Goal: Task Accomplishment & Management: Use online tool/utility

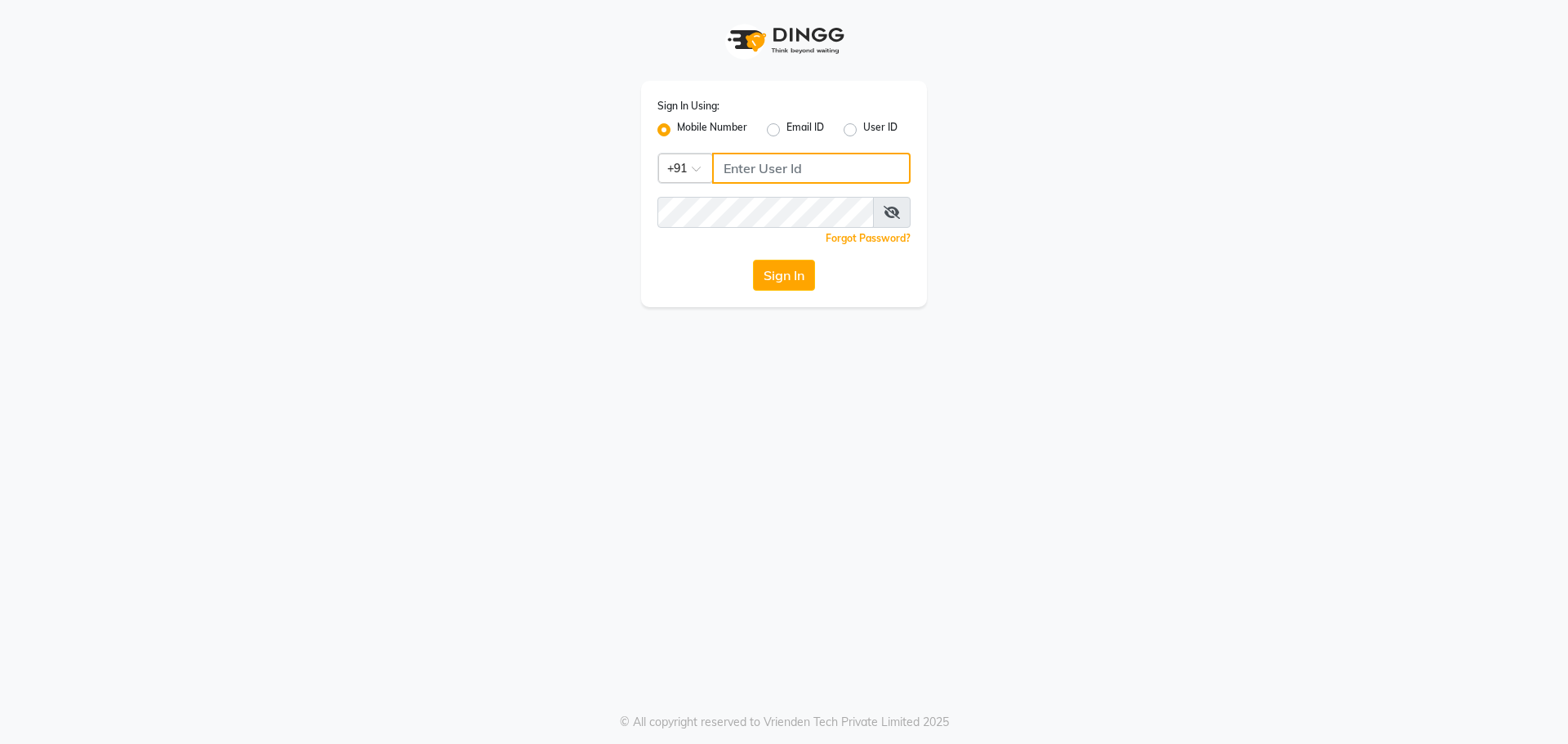
click at [740, 161] on input "Username" at bounding box center [811, 168] width 198 height 31
type input "6202268257"
click at [787, 282] on button "Sign In" at bounding box center [784, 275] width 62 height 31
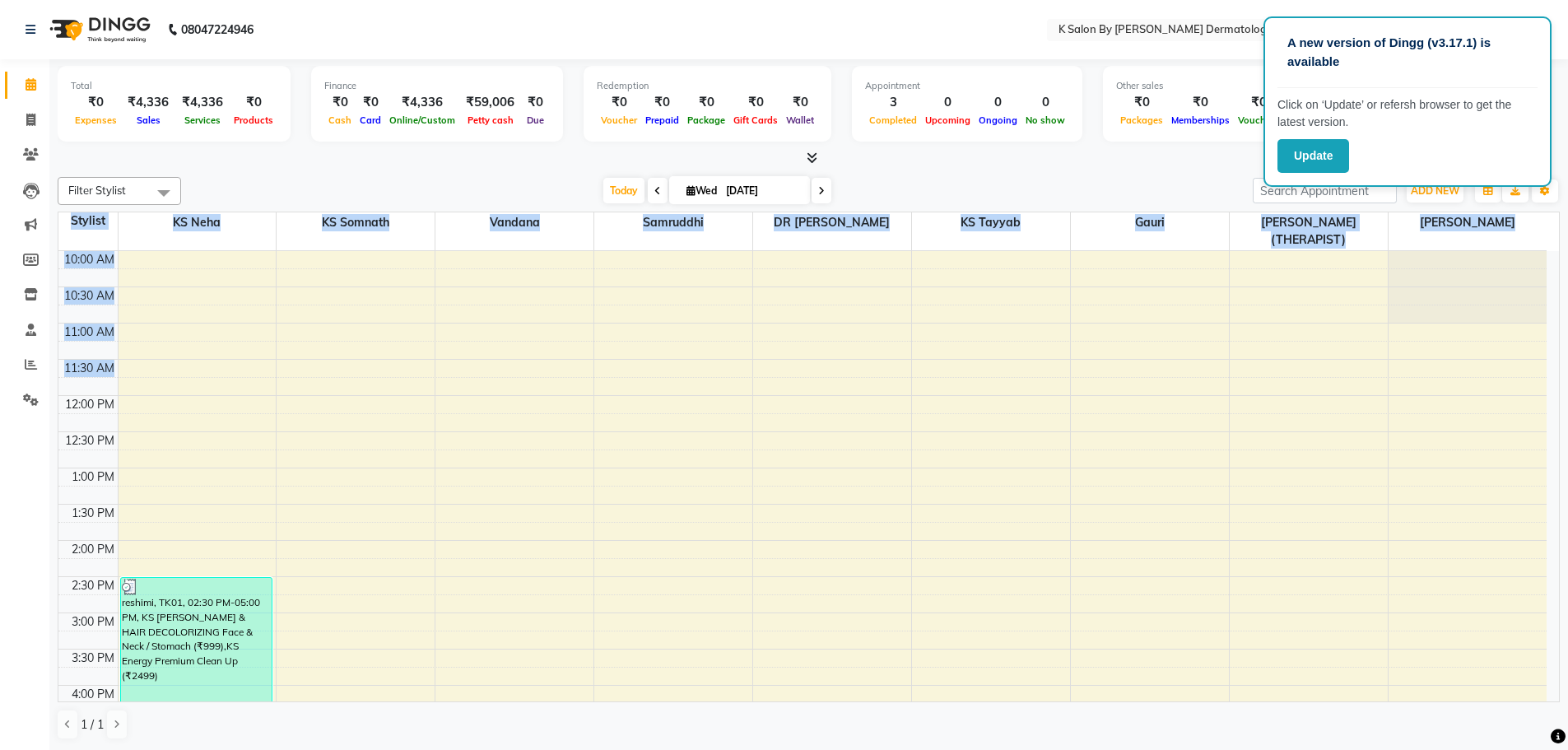
drag, startPoint x: 1560, startPoint y: 273, endPoint x: 1544, endPoint y: 343, distance: 71.8
click at [1544, 343] on div "Total ₹0 Expenses ₹4,336 Sales ₹4,336 Services ₹0 Products Finance ₹0 Cash ₹0 C…" at bounding box center [809, 405] width 1519 height 691
click at [1465, 339] on div "10:00 AM 10:30 AM 11:00 AM 11:30 AM 12:00 PM 12:30 PM 1:00 PM 1:30 PM 2:00 PM 2…" at bounding box center [803, 685] width 1489 height 869
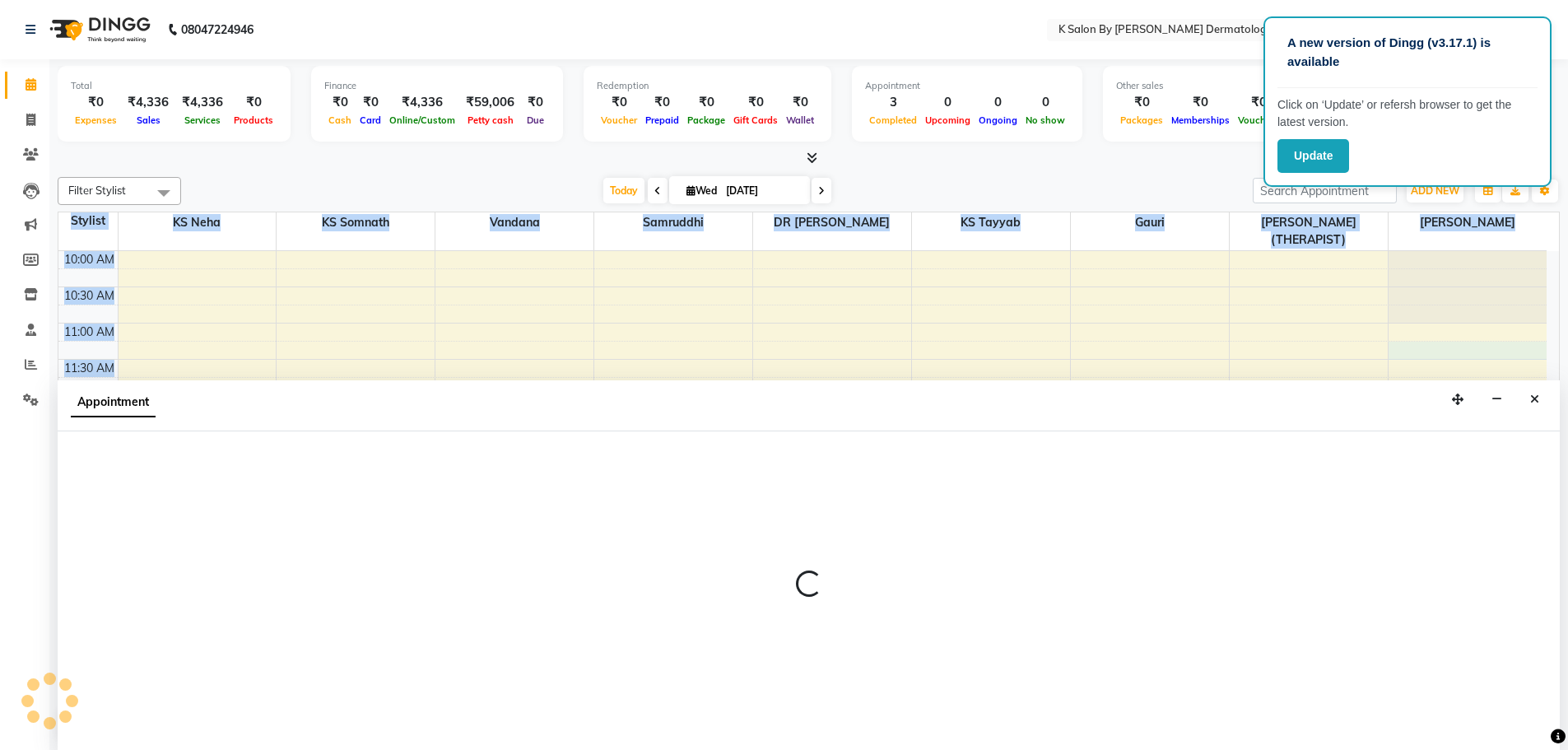
scroll to position [1, 0]
select select "88920"
select select "675"
select select "tentative"
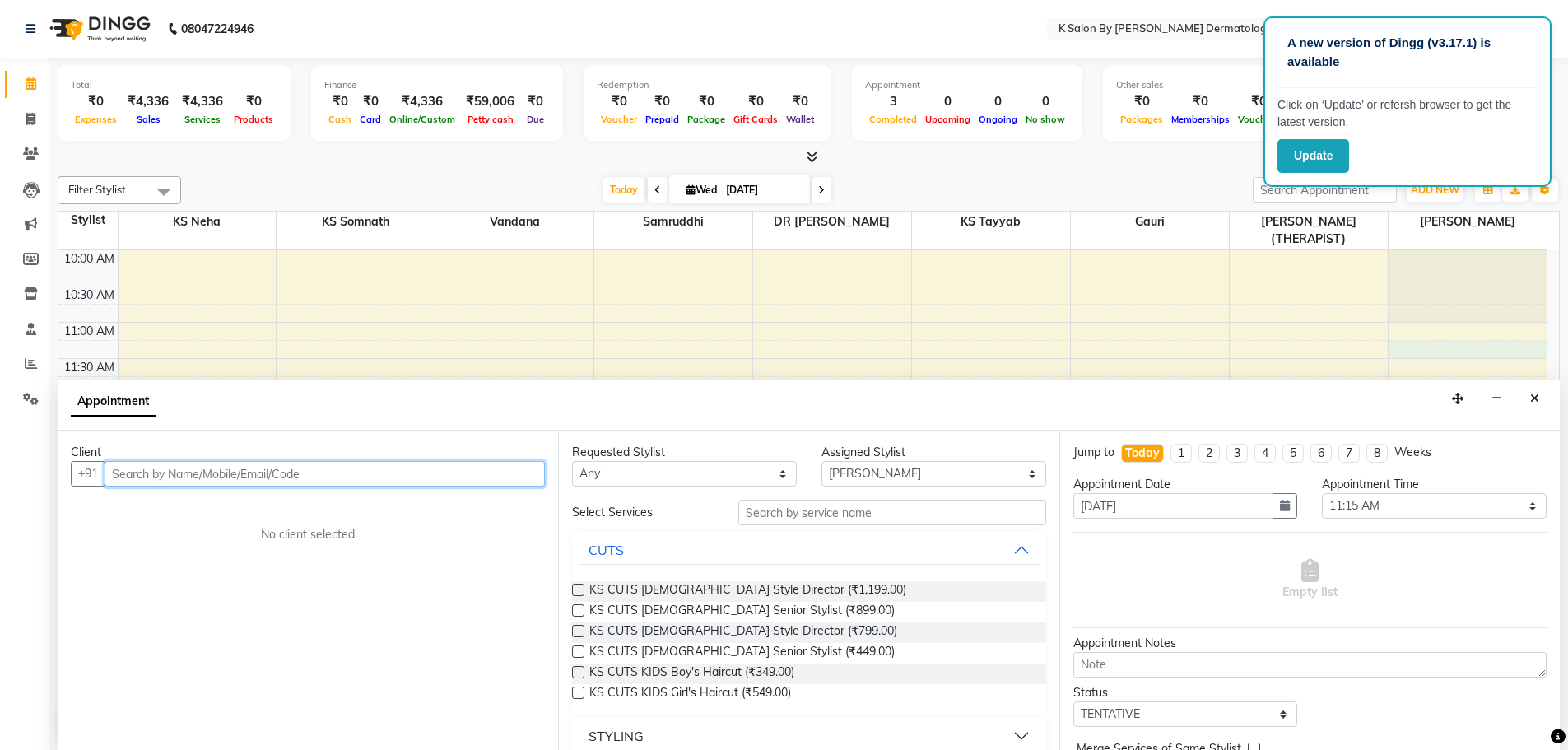
click at [179, 285] on td at bounding box center [833, 294] width 1429 height 18
click at [186, 285] on td at bounding box center [833, 294] width 1429 height 18
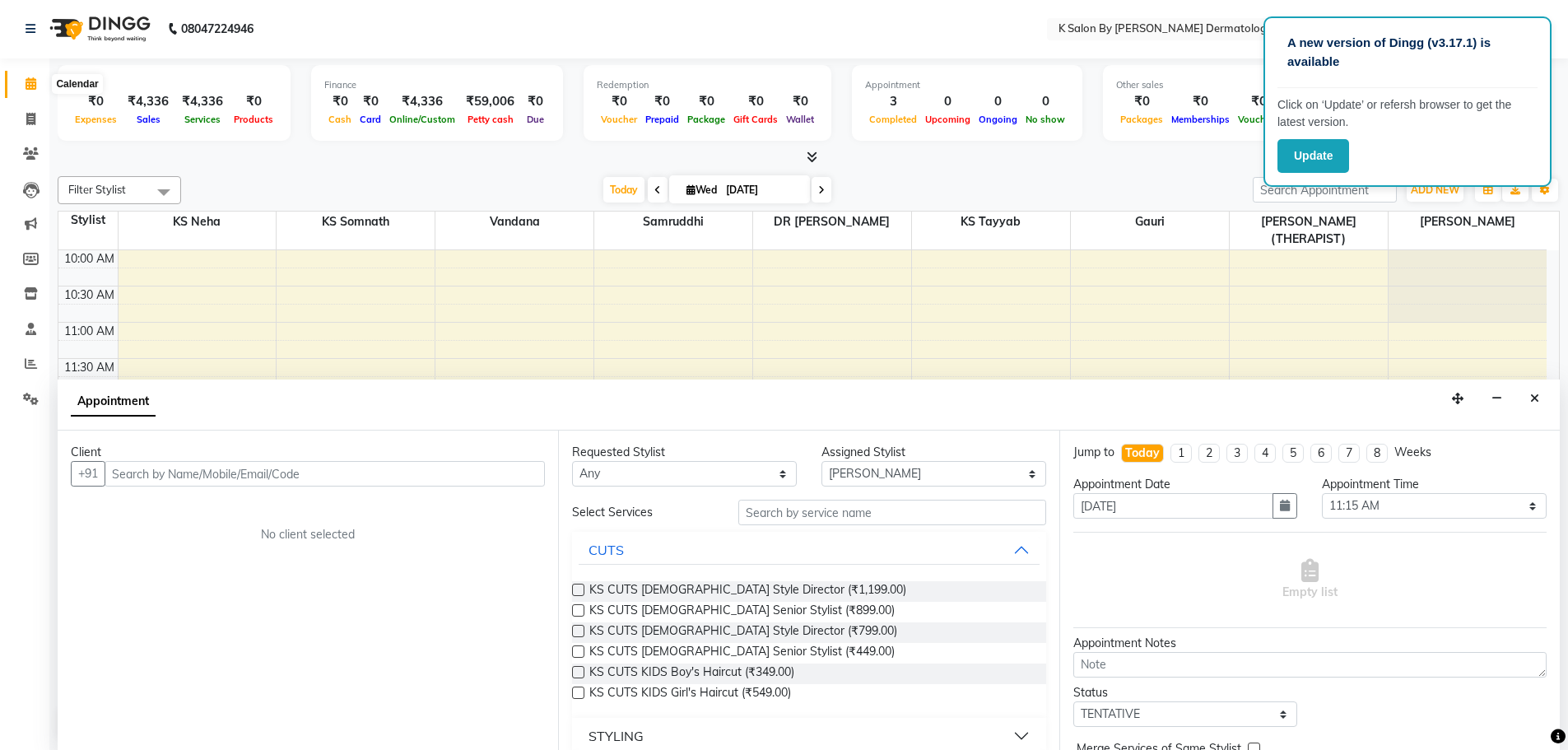
click at [27, 85] on icon at bounding box center [31, 84] width 10 height 12
click at [24, 122] on span at bounding box center [30, 120] width 28 height 19
select select "6798"
select select "service"
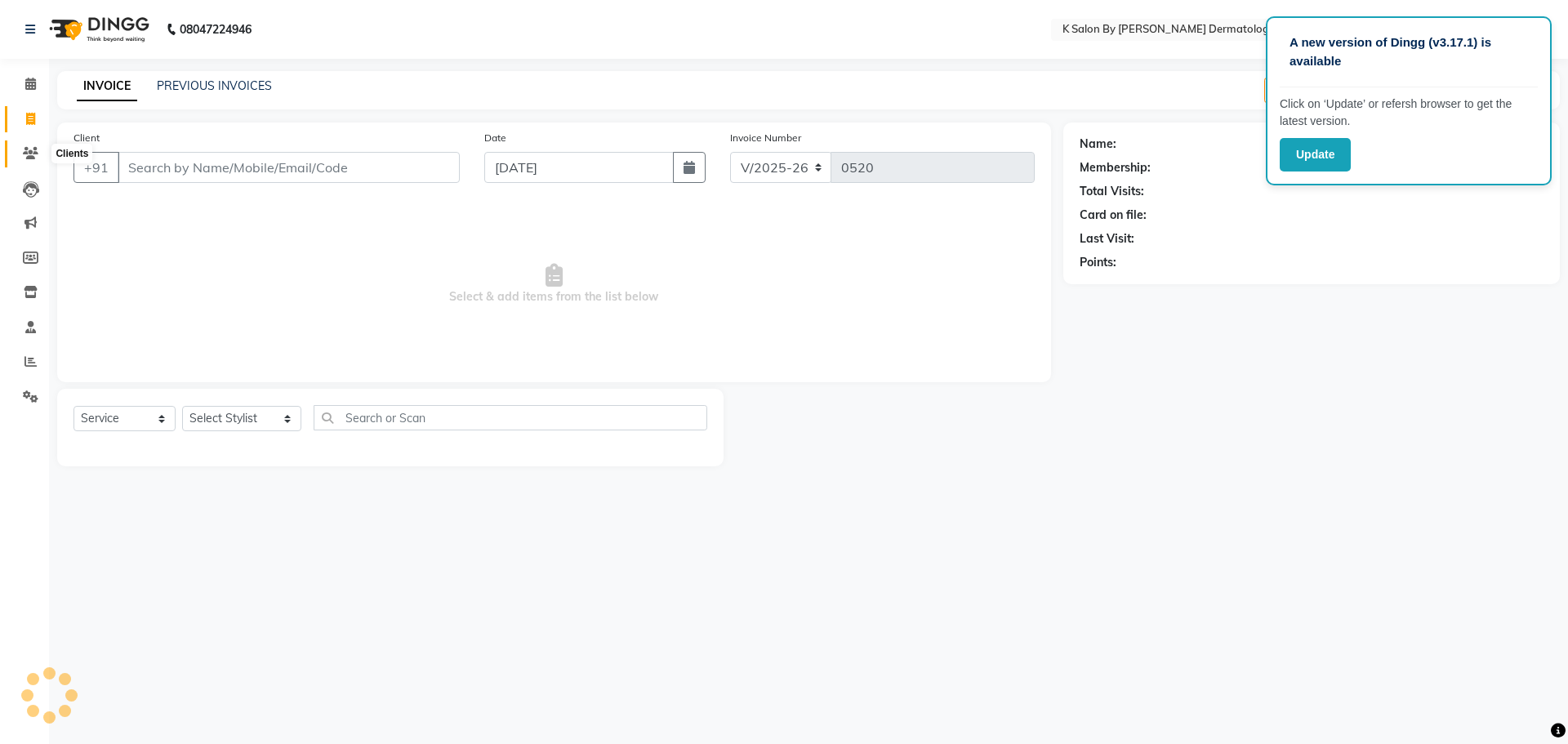
click at [36, 145] on span at bounding box center [30, 154] width 28 height 19
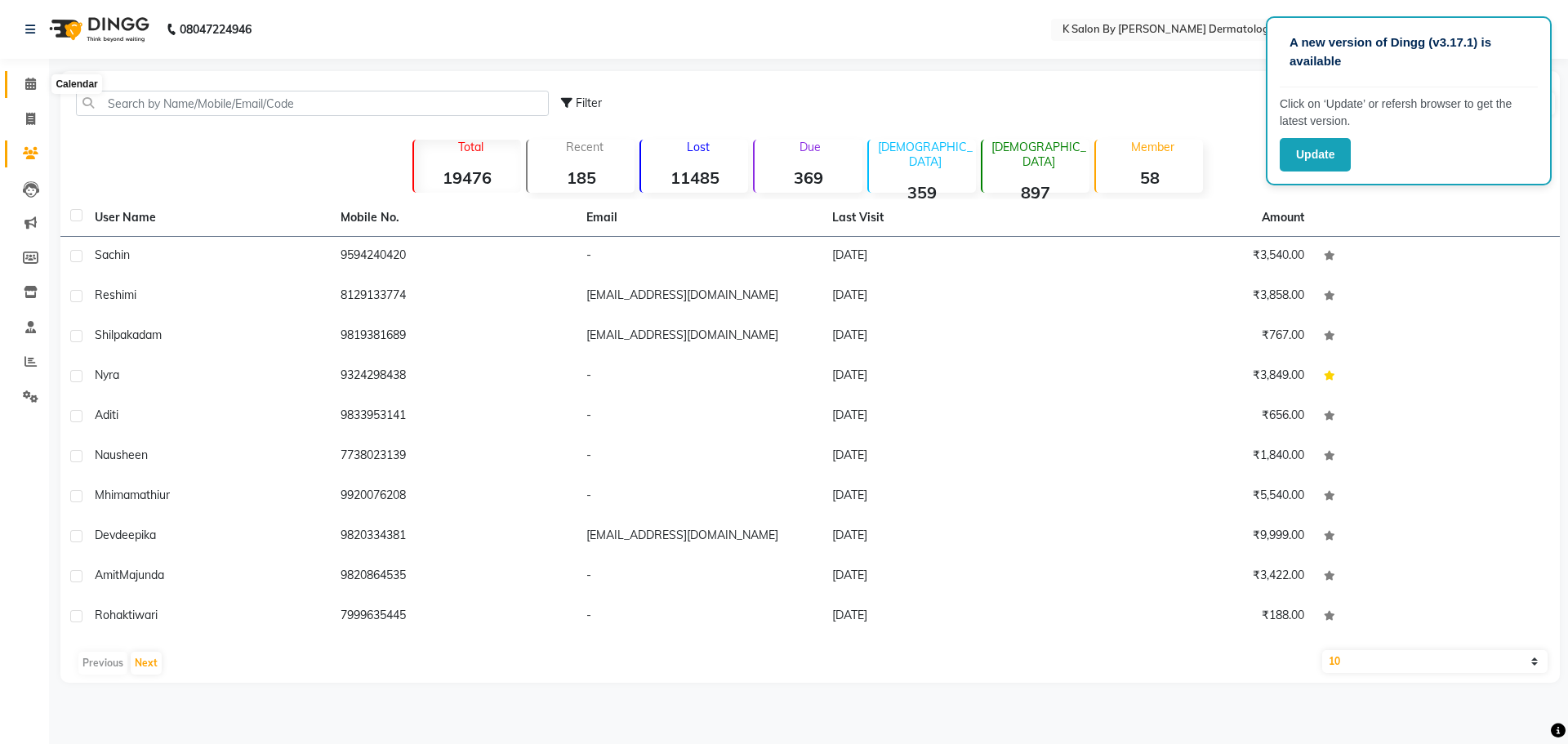
click at [26, 76] on span at bounding box center [30, 85] width 28 height 19
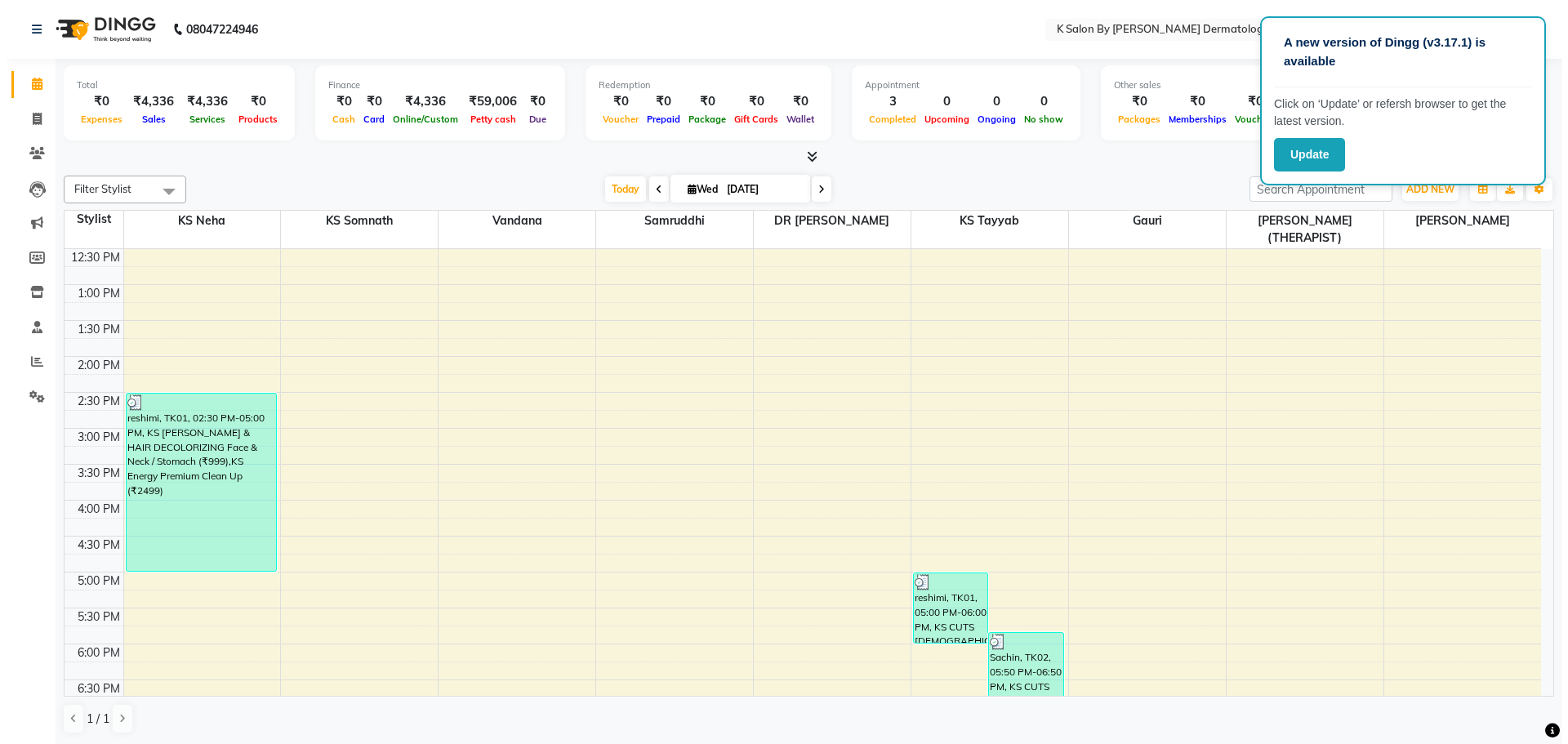
scroll to position [82, 0]
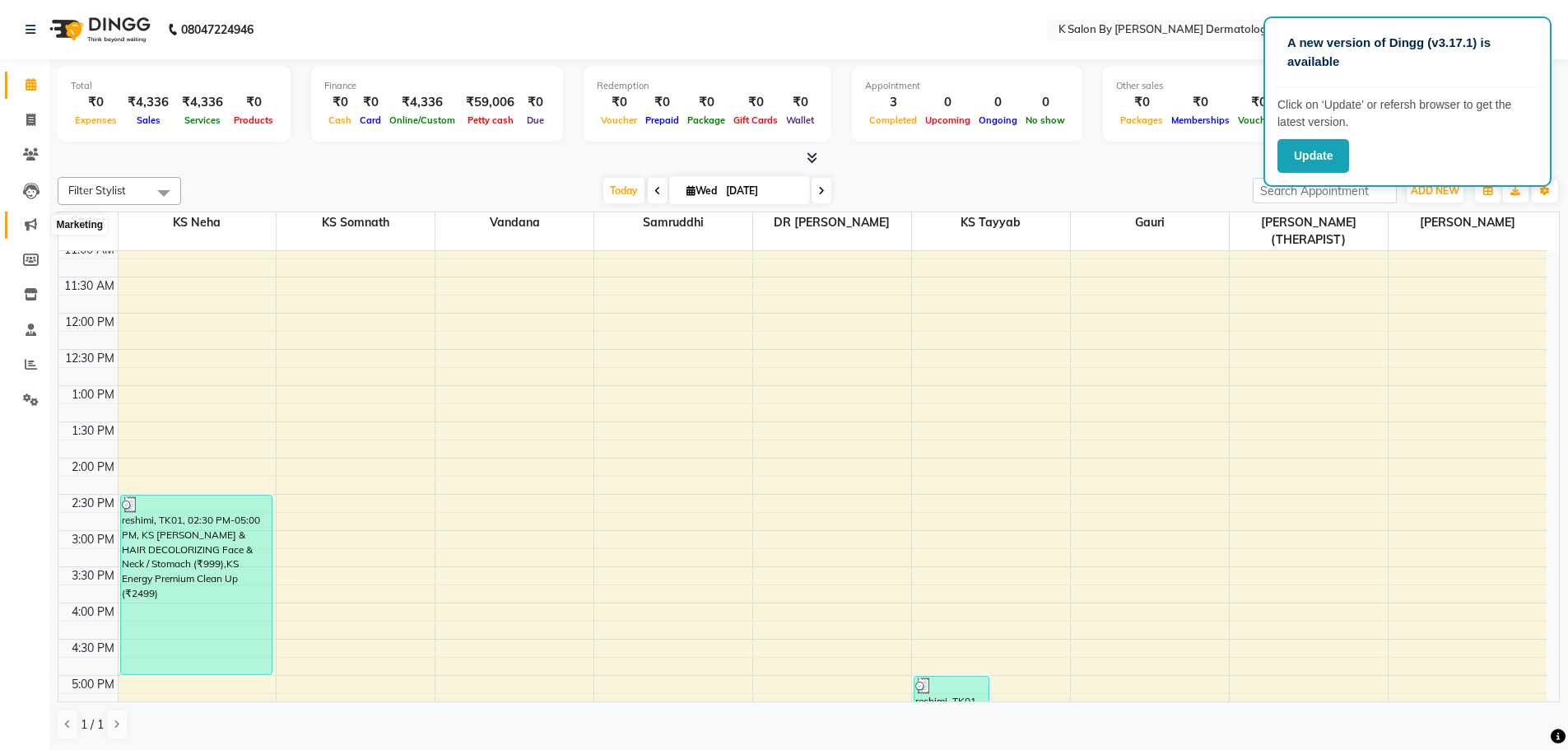
click at [30, 227] on icon at bounding box center [31, 224] width 12 height 12
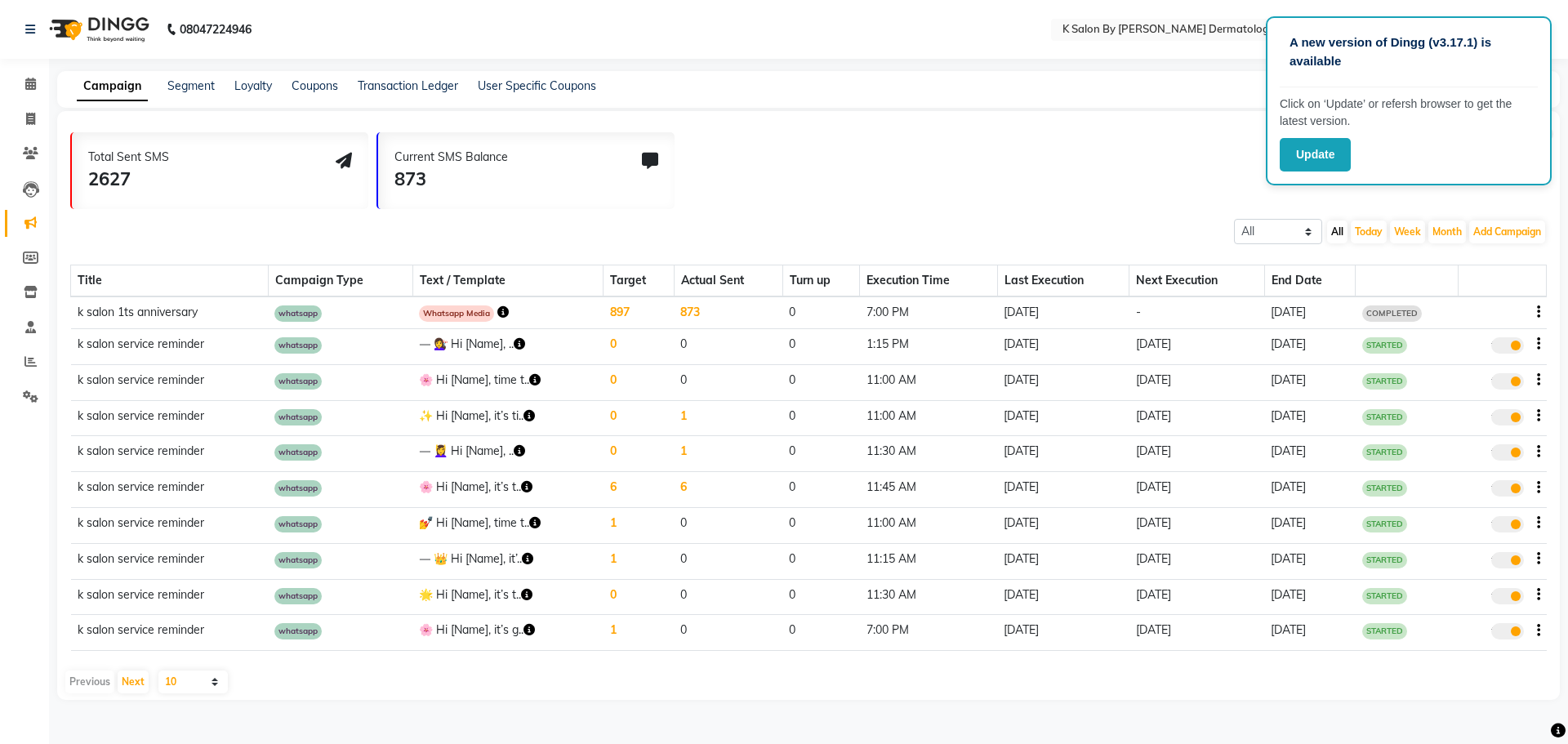
click at [1225, 181] on div "Total Sent SMS 2627 Current SMS Balance 873 Marketing Messages" at bounding box center [815, 166] width 1489 height 85
click at [1197, 155] on div "Total Sent SMS 2627 Current SMS Balance 873 Marketing Messages" at bounding box center [815, 166] width 1489 height 85
click at [1498, 6] on nav "08047224946 Select Location × K Salon By Kopikar Dermatology, Vikroli WhatsApp …" at bounding box center [784, 29] width 1568 height 59
click at [1111, 180] on div "Total Sent SMS 2627 Current SMS Balance 873 Marketing Messages" at bounding box center [815, 166] width 1489 height 85
click at [130, 681] on button "Next" at bounding box center [133, 682] width 31 height 23
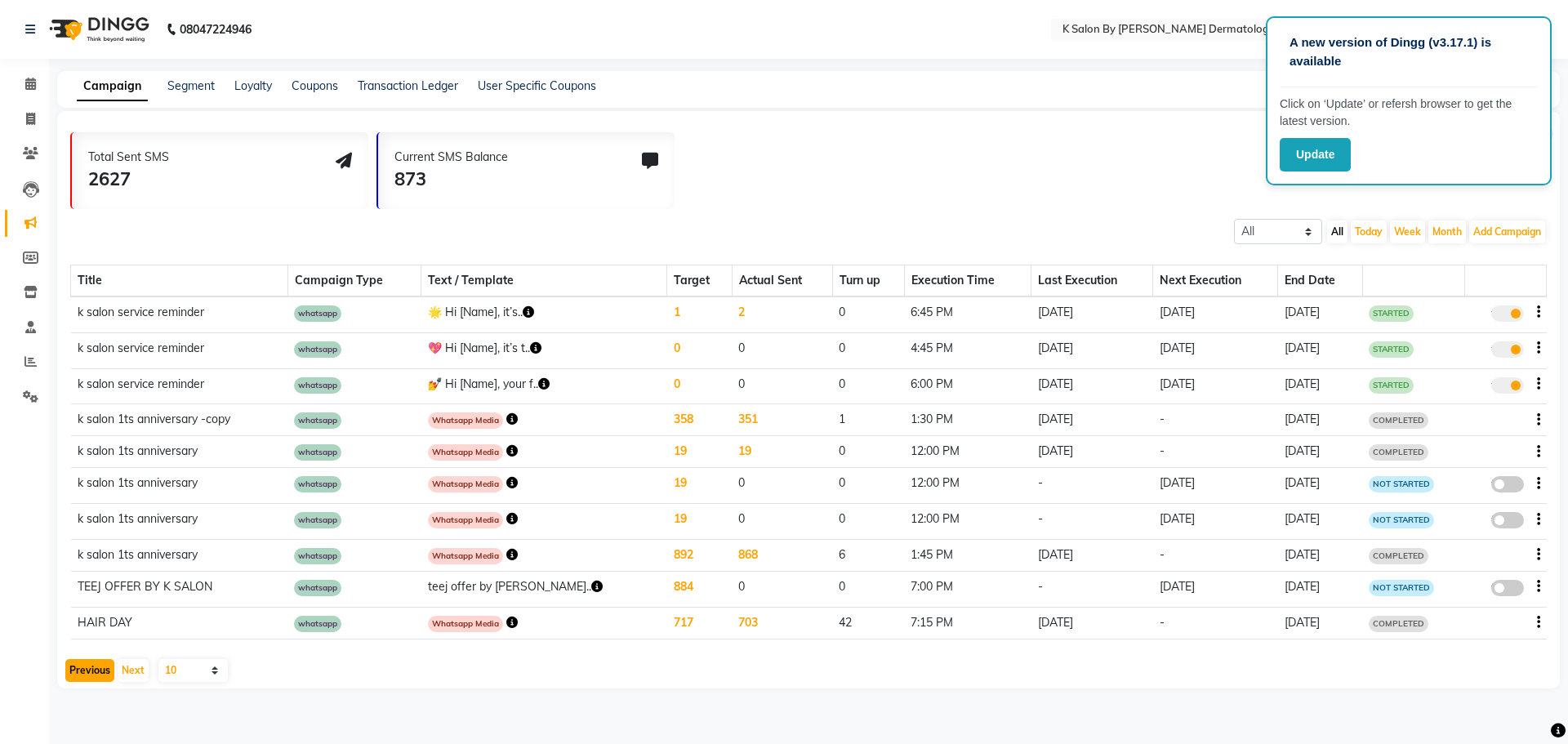
click at [78, 674] on button "Previous" at bounding box center [89, 670] width 49 height 23
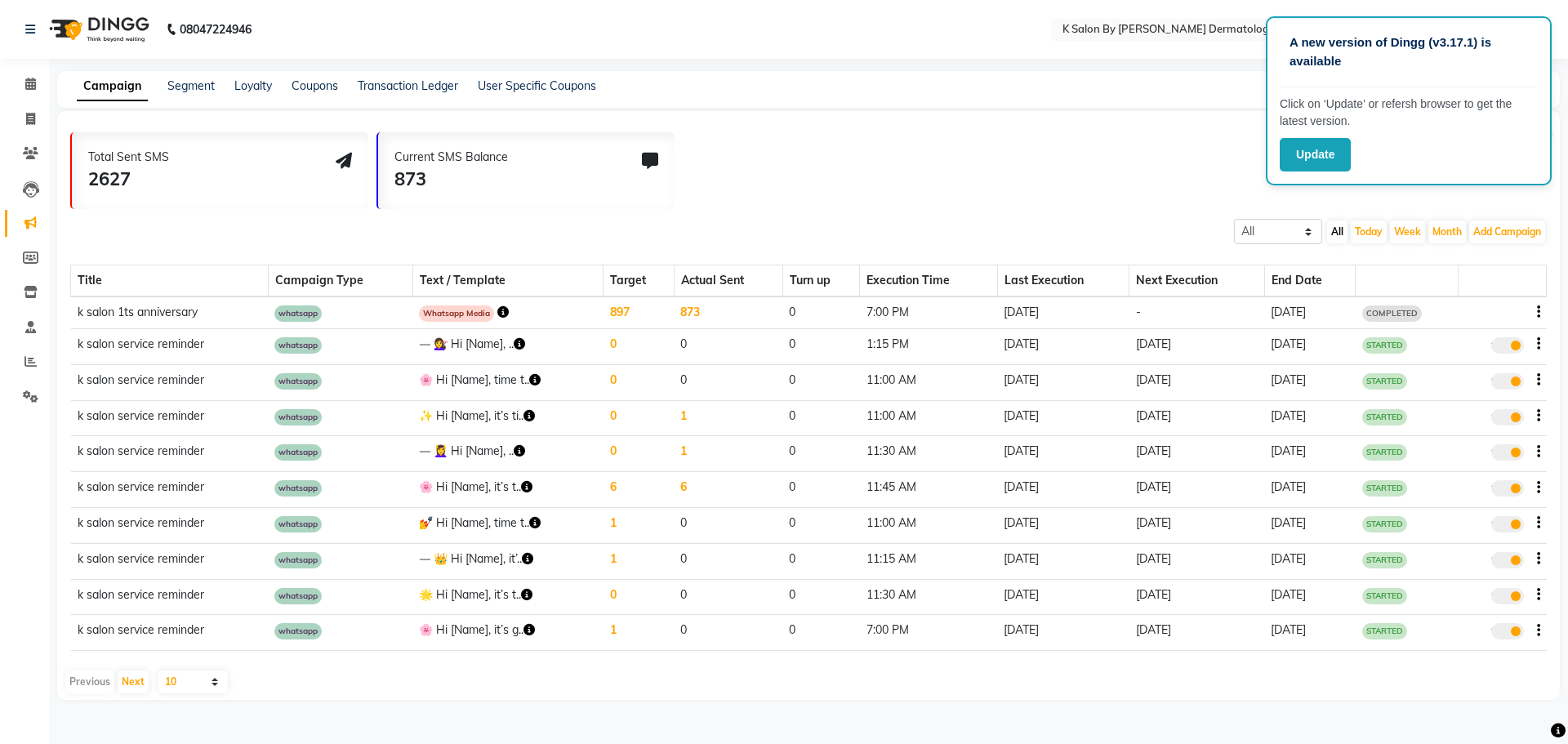
click at [1535, 309] on div at bounding box center [1502, 312] width 75 height 17
click at [1541, 316] on td at bounding box center [1502, 313] width 88 height 32
click at [1403, 316] on span "COMPLETED" at bounding box center [1392, 313] width 60 height 16
click at [1533, 310] on div at bounding box center [1502, 312] width 75 height 17
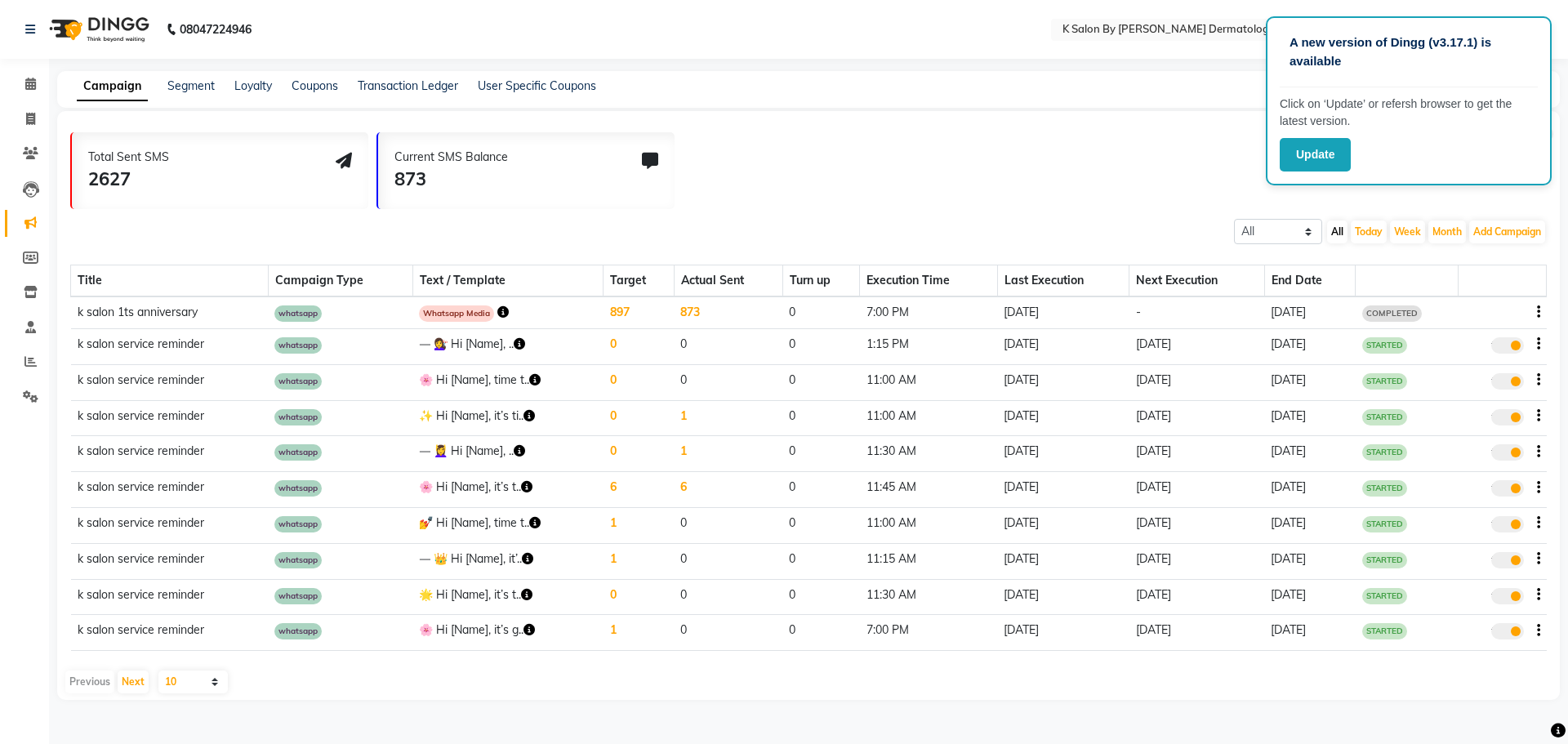
click at [1533, 310] on div at bounding box center [1502, 312] width 75 height 17
click at [186, 316] on td "k salon 1ts anniversary" at bounding box center [169, 313] width 197 height 32
click at [300, 312] on span "whatsapp" at bounding box center [298, 313] width 47 height 16
click at [432, 318] on span "Whatsapp Media" at bounding box center [457, 313] width 75 height 16
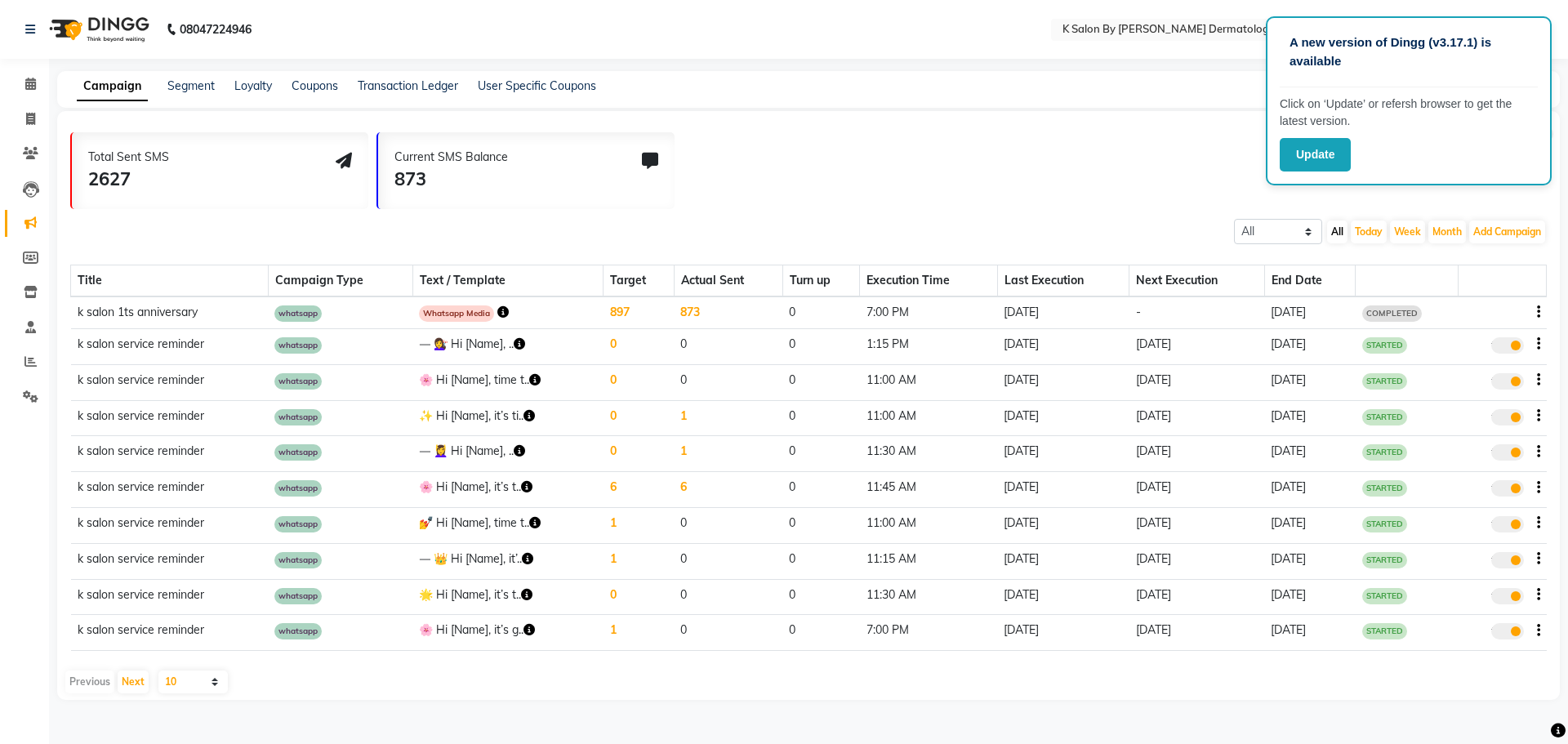
click at [463, 314] on span "Whatsapp Media" at bounding box center [457, 313] width 75 height 16
click at [498, 316] on icon "button" at bounding box center [503, 311] width 11 height 11
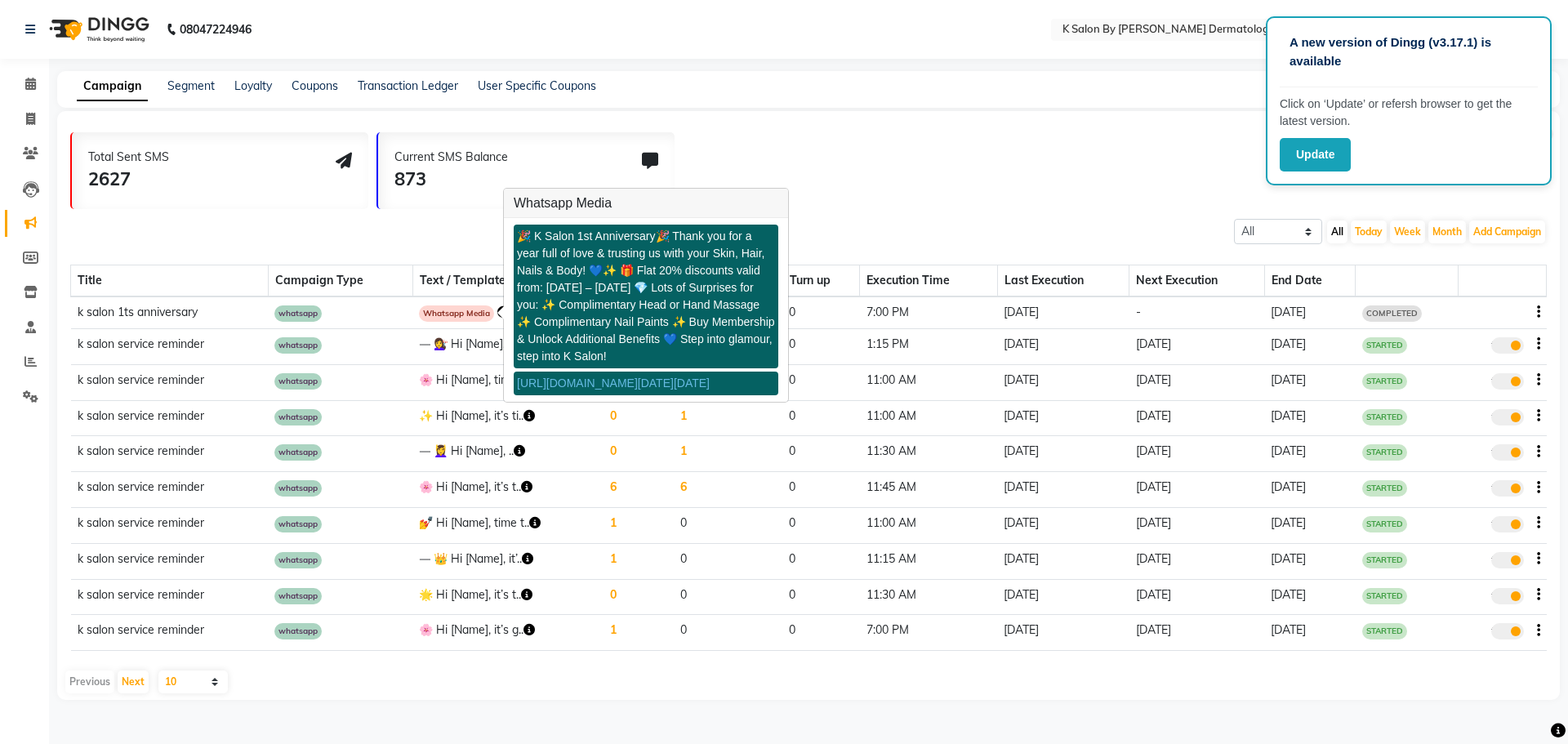
click at [895, 219] on div "All Scheduled Completed All Today Week Month Add Campaign SMS Campaign Email Ca…" at bounding box center [808, 230] width 1502 height 29
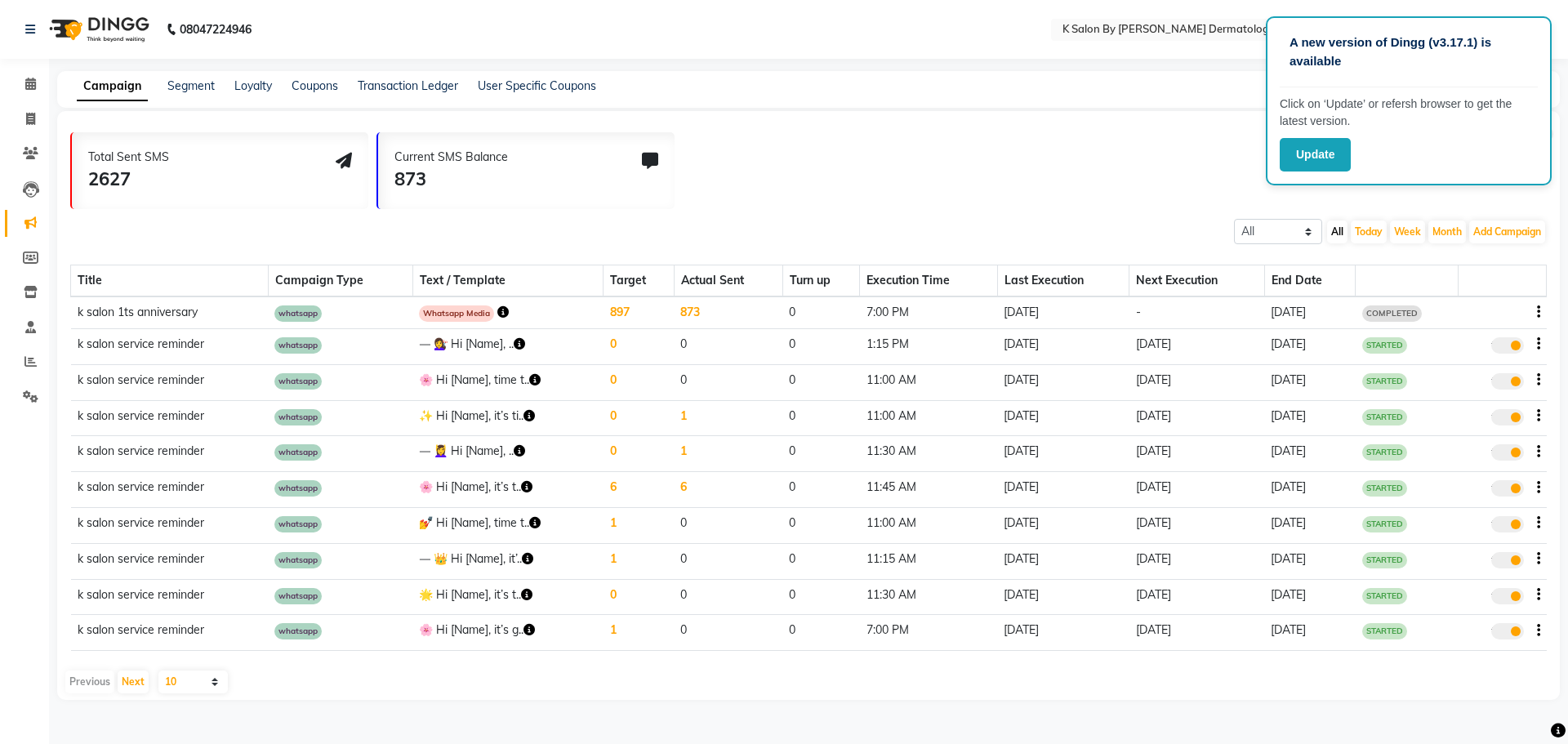
click at [149, 318] on td "k salon 1ts anniversary" at bounding box center [169, 313] width 197 height 32
click at [1536, 313] on icon "button" at bounding box center [1538, 312] width 3 height 1
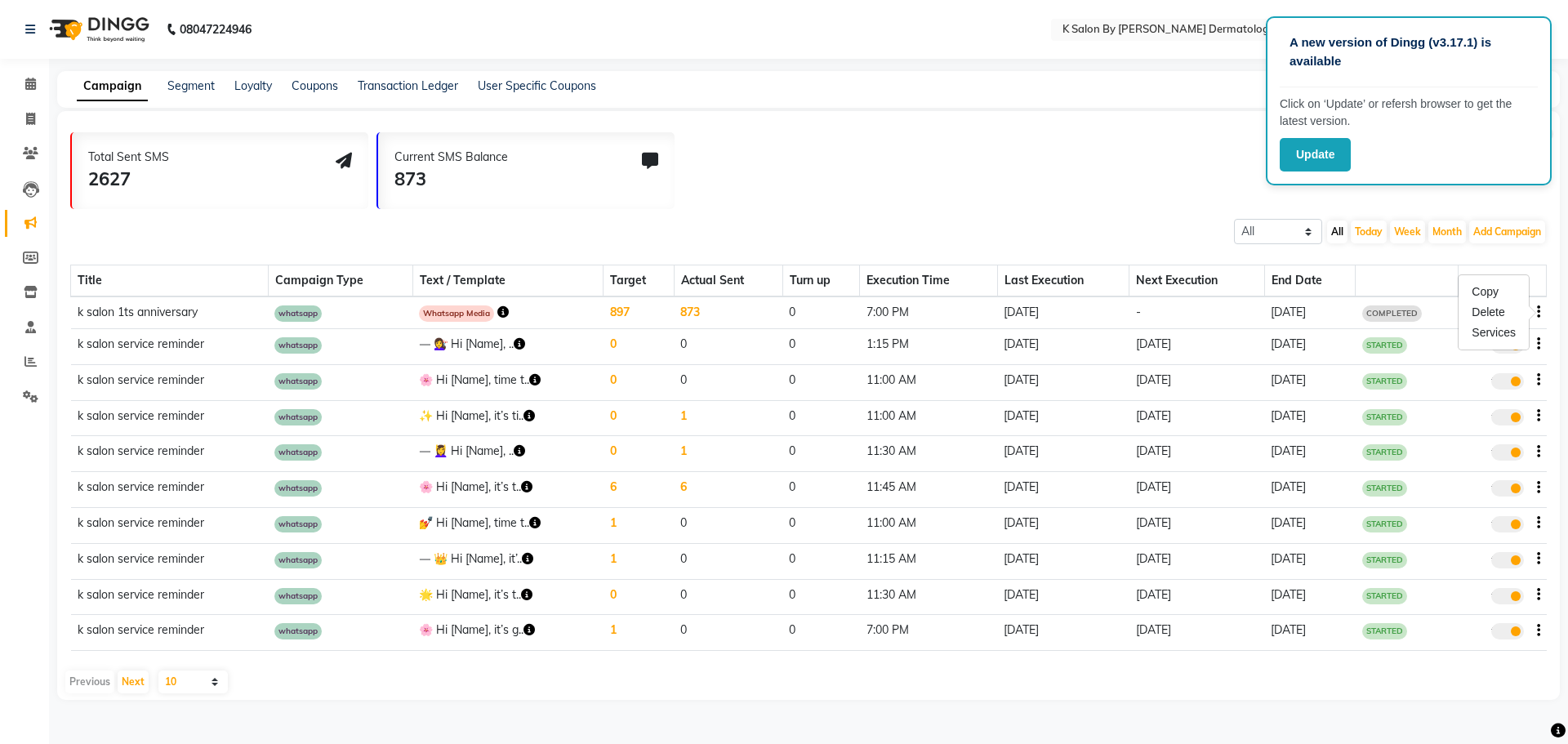
click at [1386, 315] on span "COMPLETED" at bounding box center [1392, 313] width 60 height 16
click at [866, 317] on td "7:00 PM" at bounding box center [928, 313] width 137 height 32
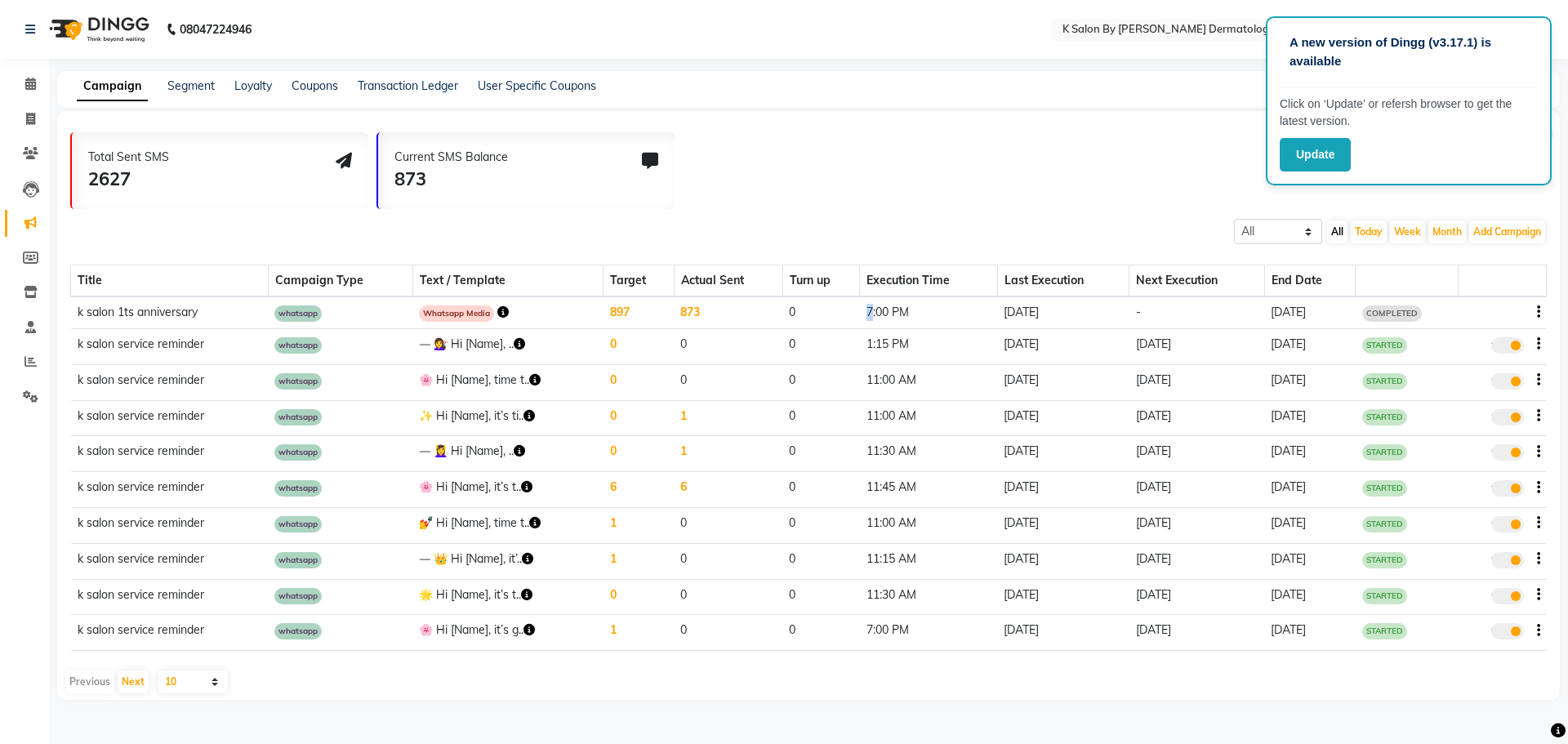
click at [866, 317] on td "7:00 PM" at bounding box center [928, 313] width 137 height 32
click at [1003, 315] on td "[DATE]" at bounding box center [1063, 313] width 132 height 32
click at [628, 281] on th "Target" at bounding box center [639, 280] width 70 height 32
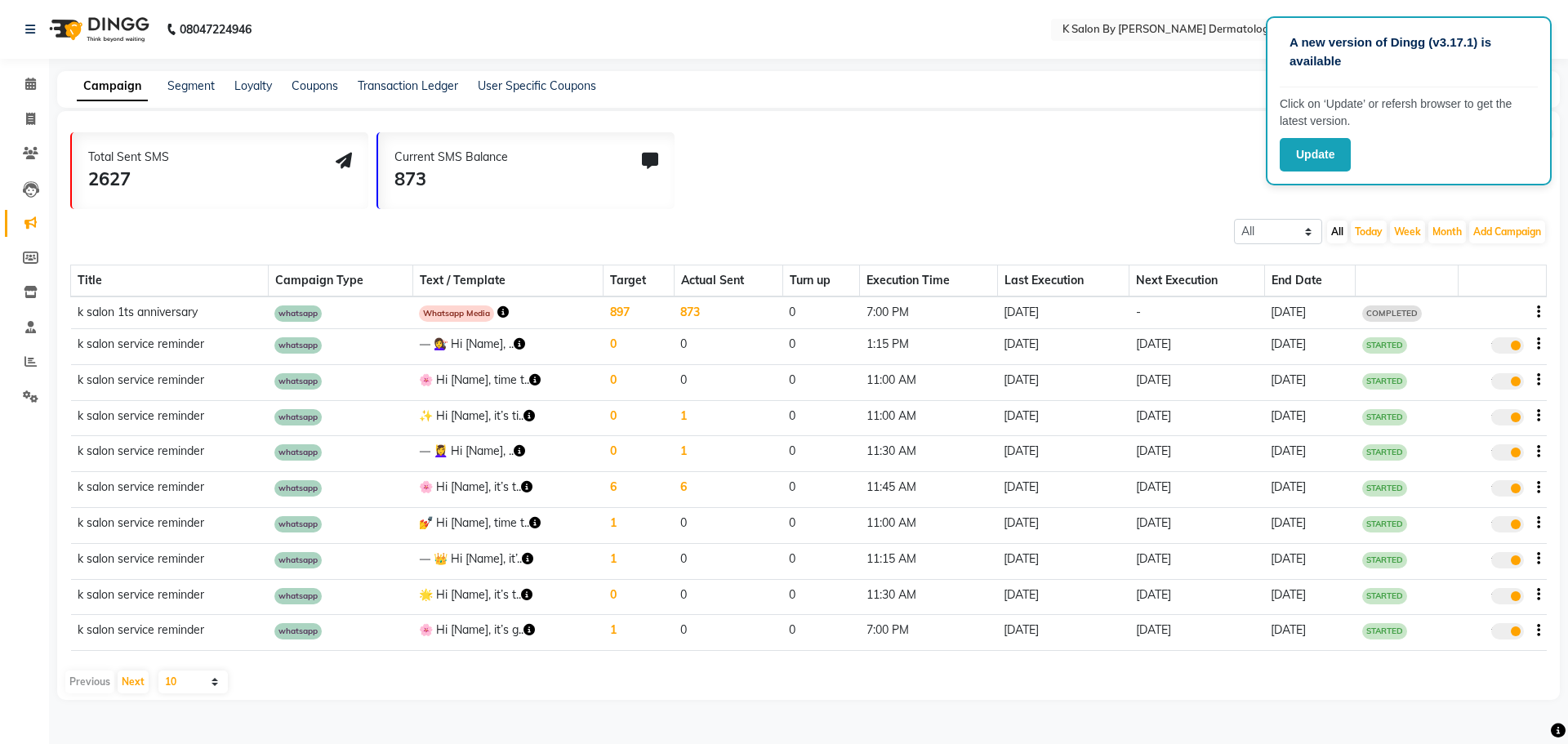
click at [645, 309] on td "897" at bounding box center [639, 313] width 70 height 32
click at [721, 282] on th "Actual Sent" at bounding box center [728, 280] width 109 height 32
click at [704, 316] on td "873" at bounding box center [728, 313] width 109 height 32
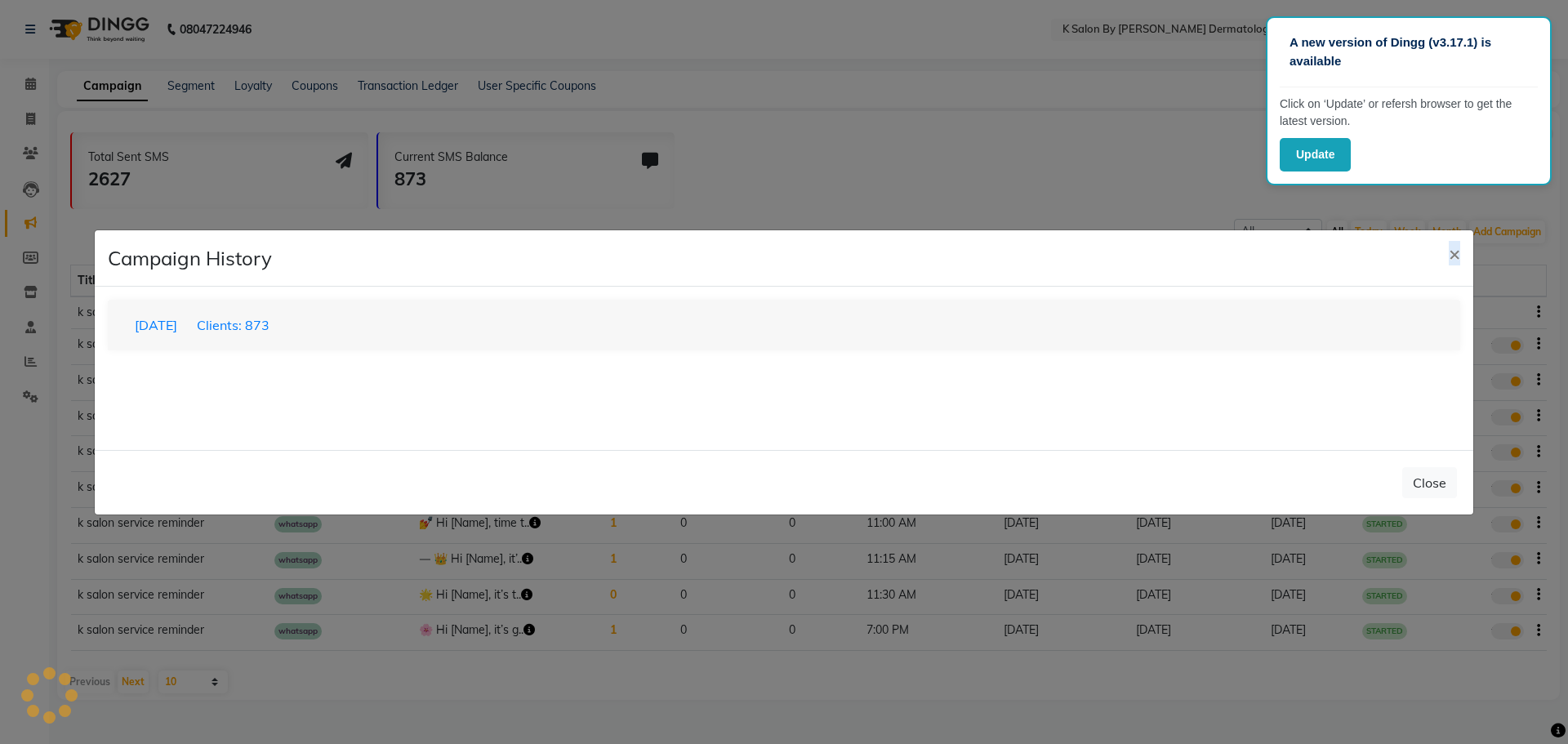
click at [704, 316] on div "03-09-2025 Clients: 873" at bounding box center [784, 325] width 1353 height 51
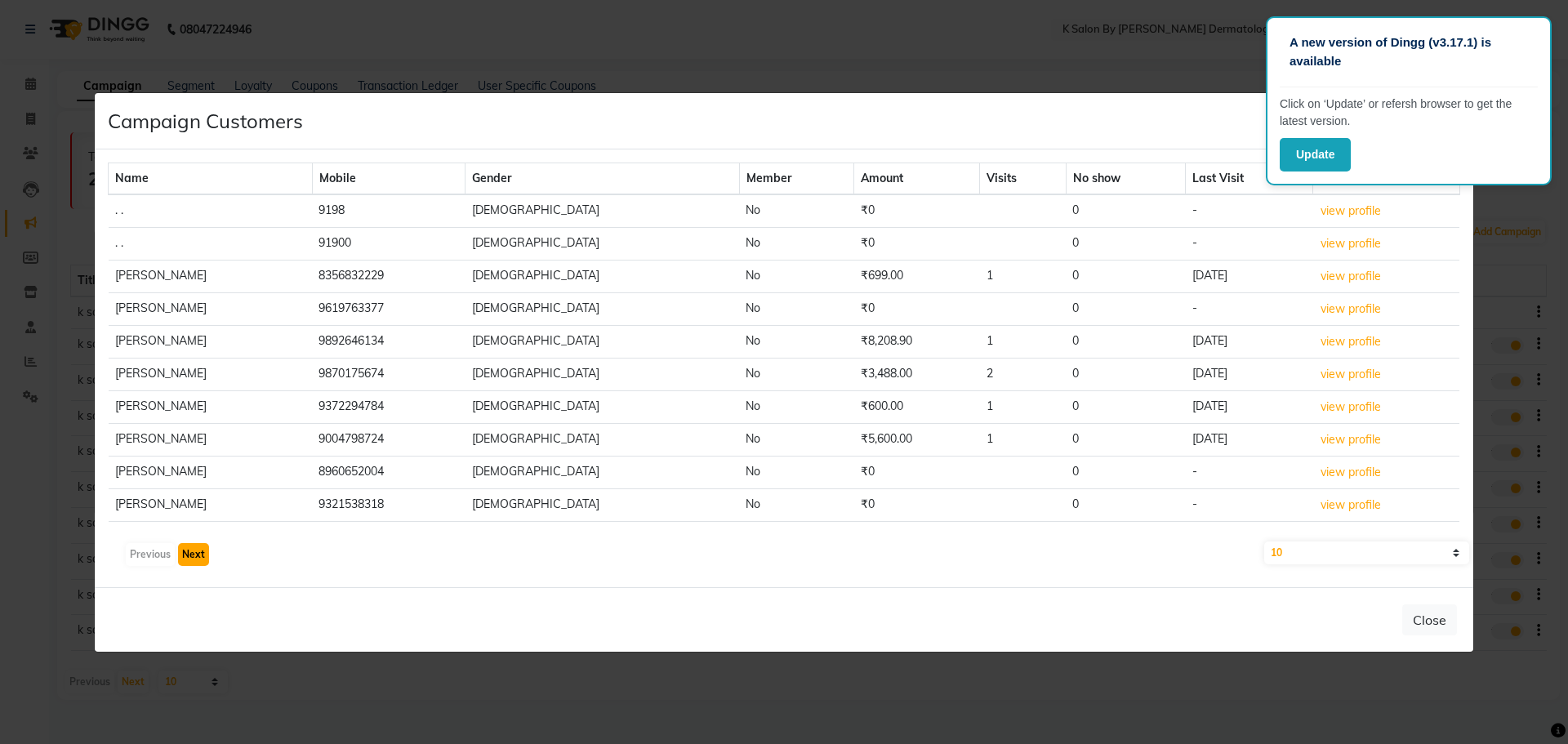
click at [192, 563] on button "Next" at bounding box center [193, 554] width 31 height 23
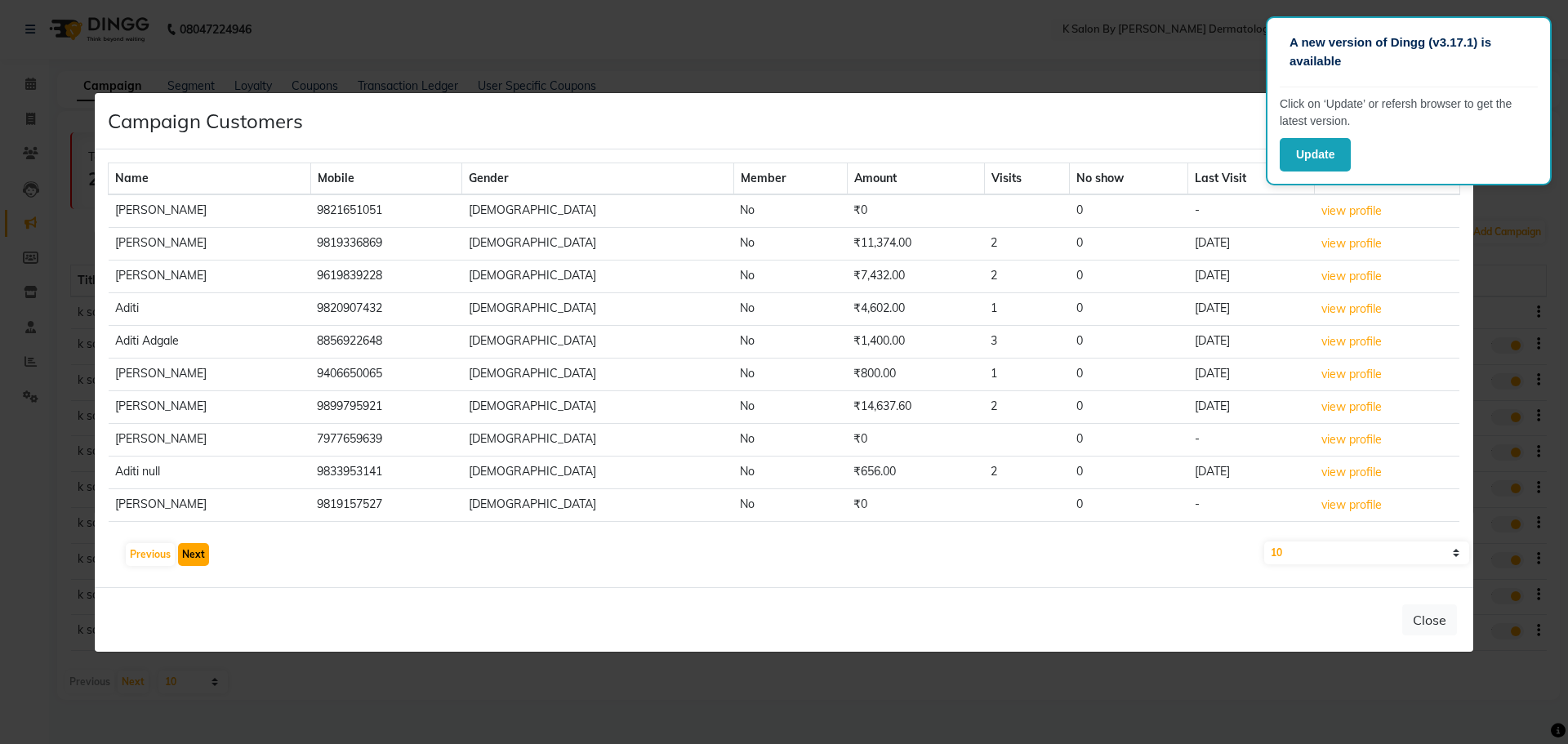
click at [192, 563] on button "Next" at bounding box center [193, 554] width 31 height 23
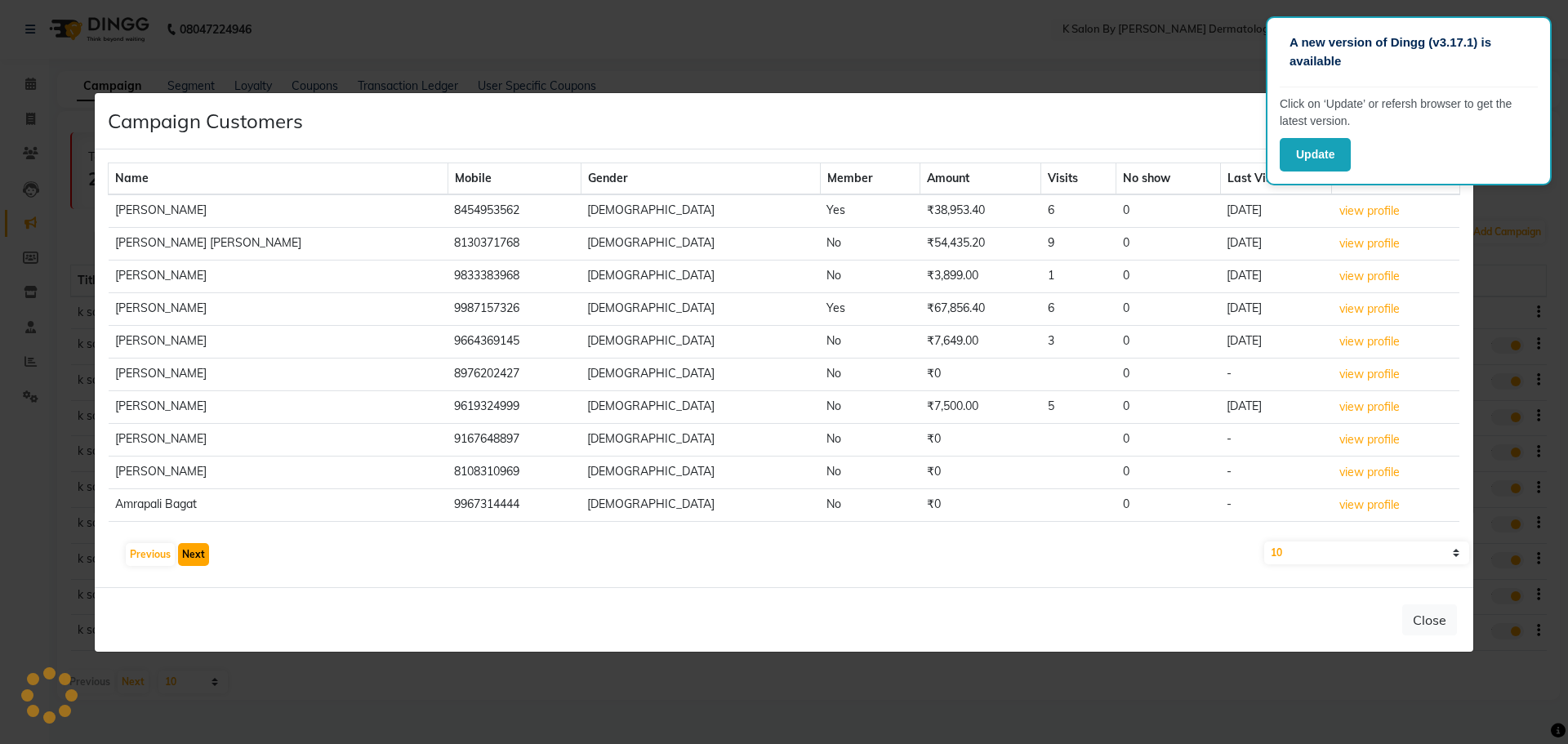
click at [192, 563] on button "Next" at bounding box center [193, 554] width 31 height 23
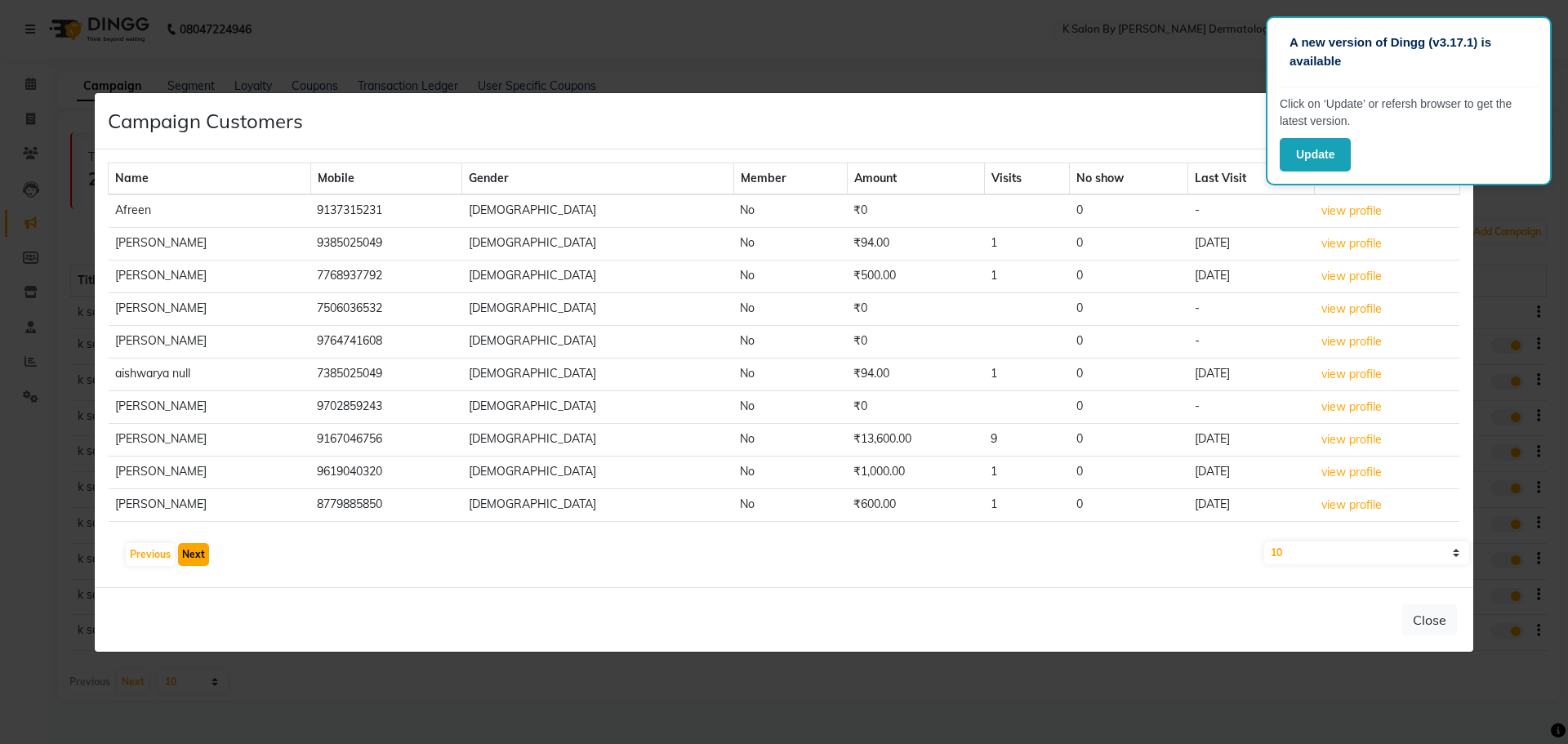
click at [192, 563] on button "Next" at bounding box center [193, 554] width 31 height 23
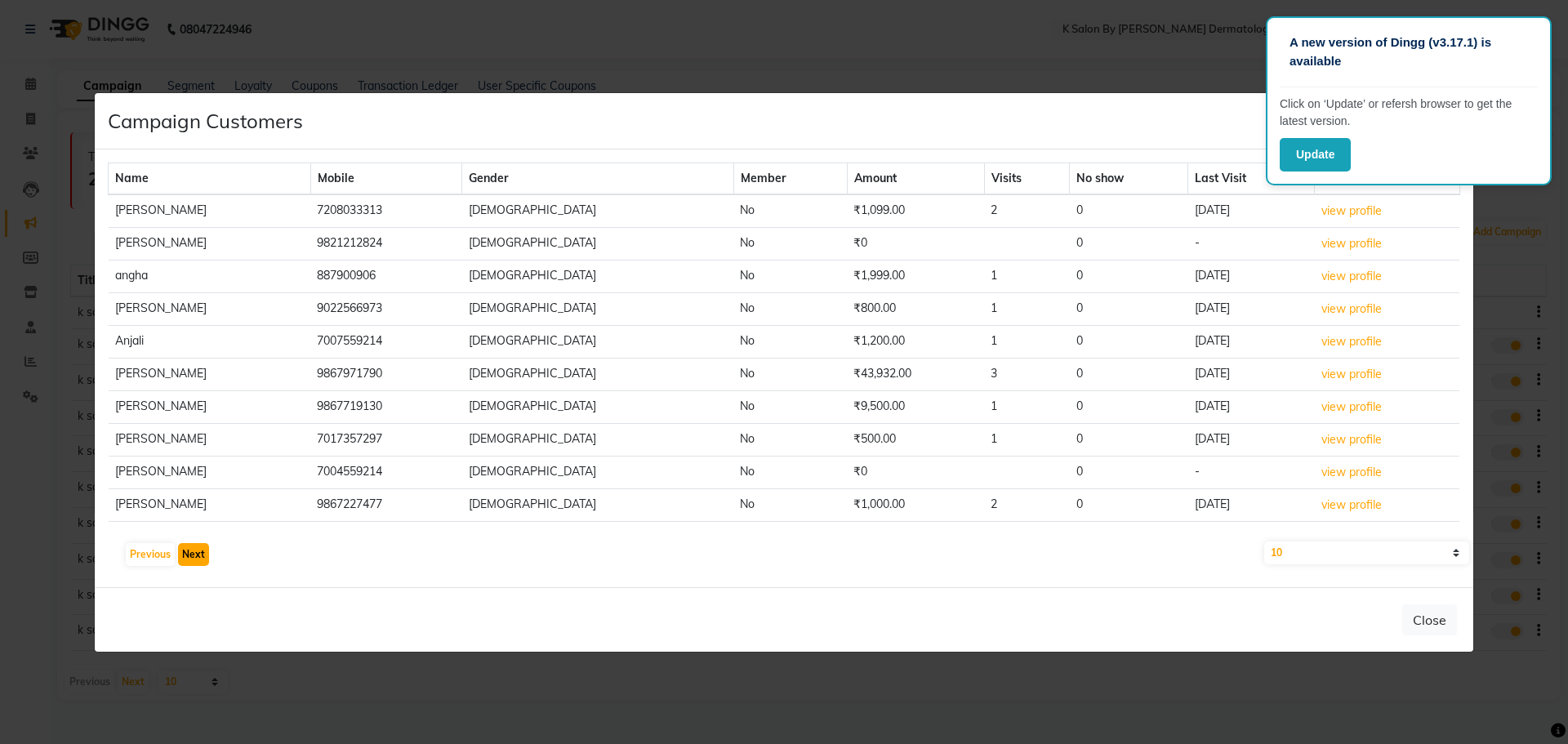
click at [192, 563] on button "Next" at bounding box center [193, 554] width 31 height 23
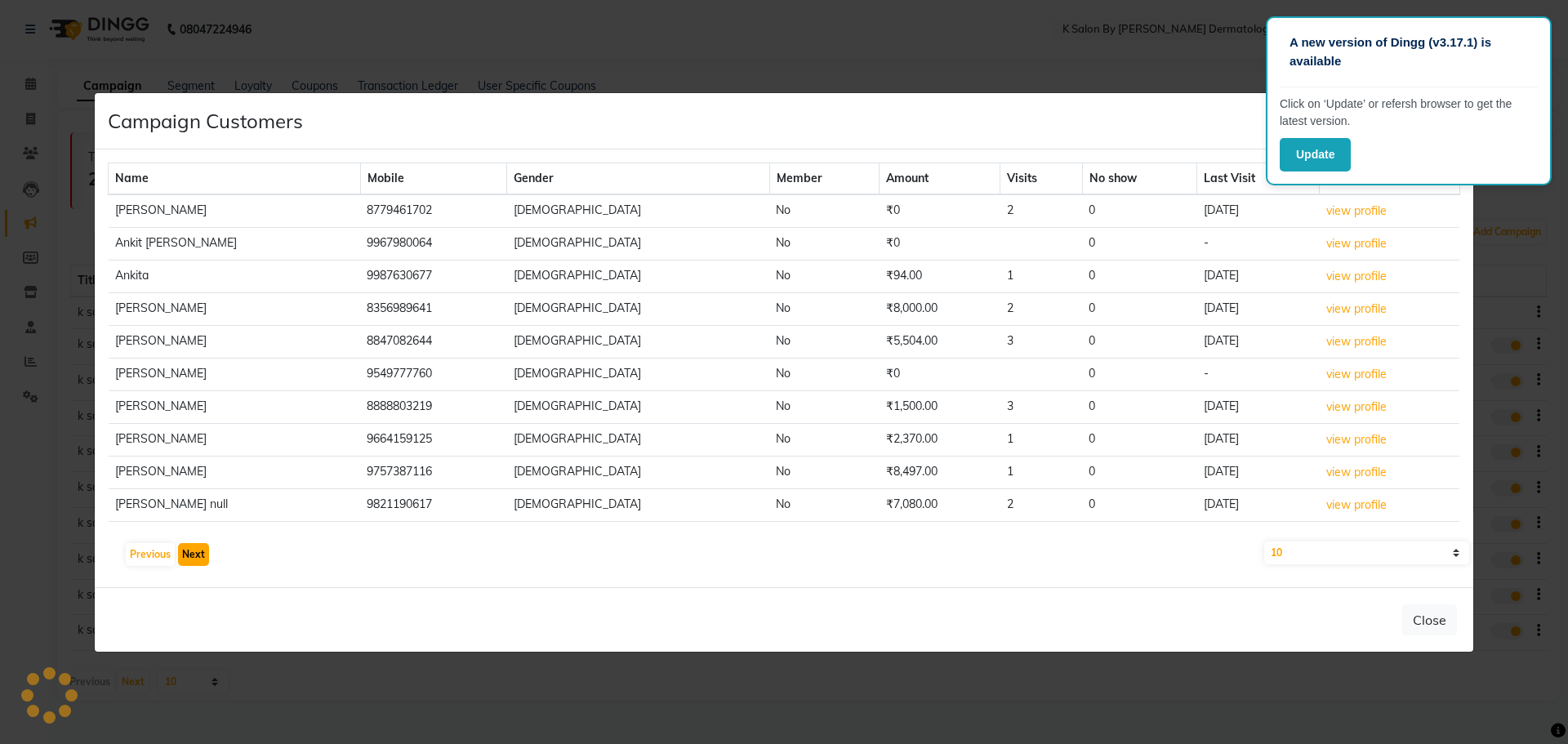
click at [192, 563] on button "Next" at bounding box center [193, 554] width 31 height 23
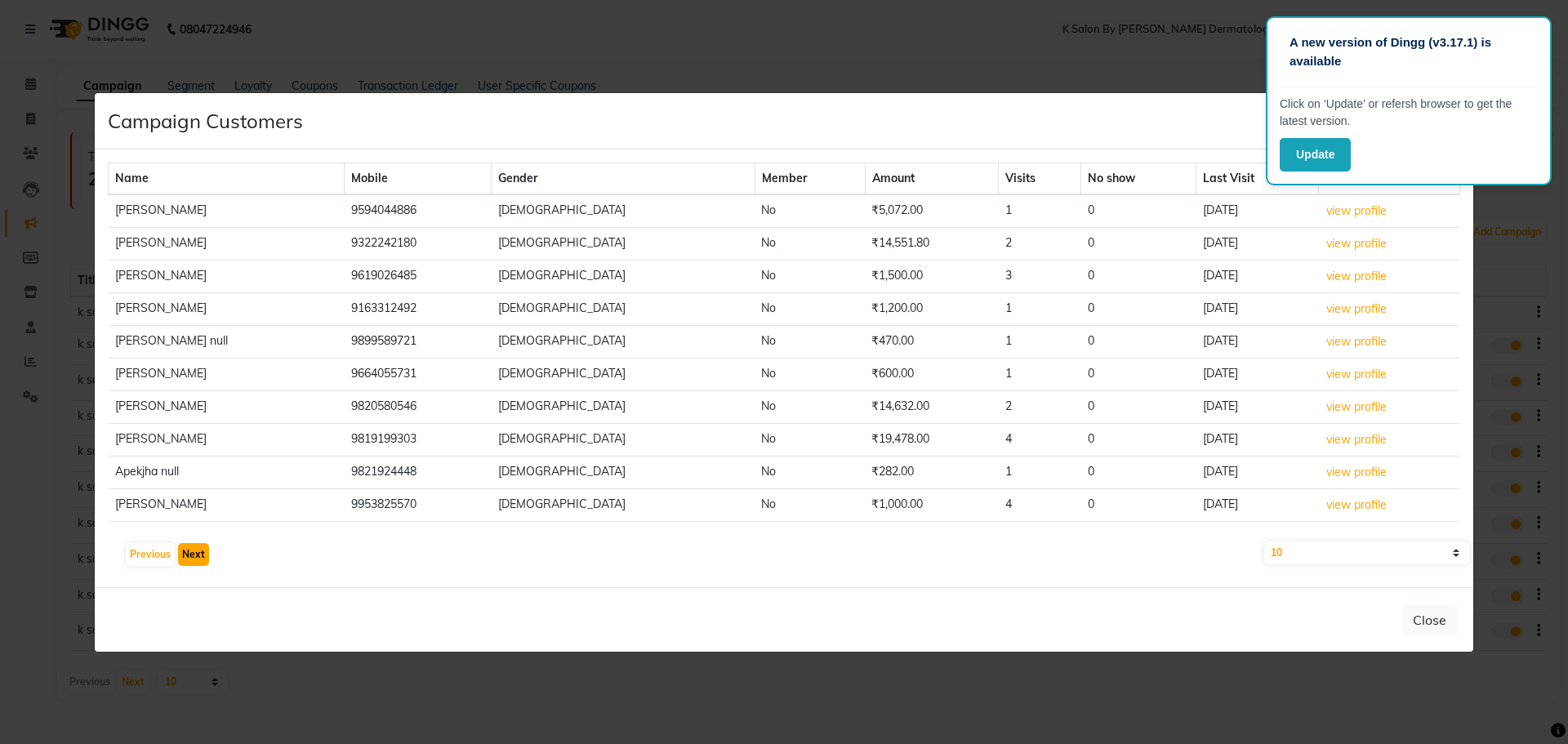
click at [192, 563] on button "Next" at bounding box center [193, 554] width 31 height 23
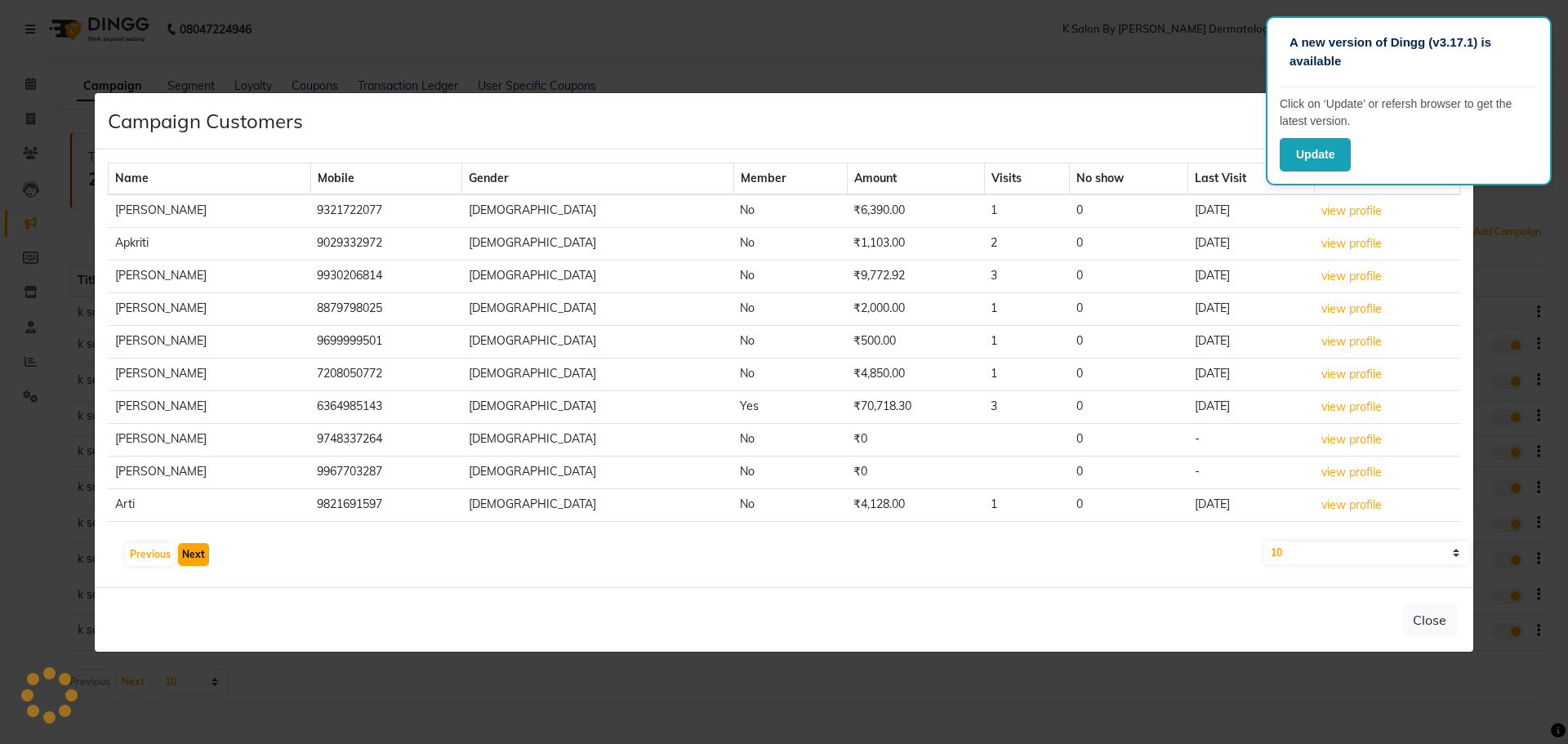
click at [192, 563] on button "Next" at bounding box center [193, 554] width 31 height 23
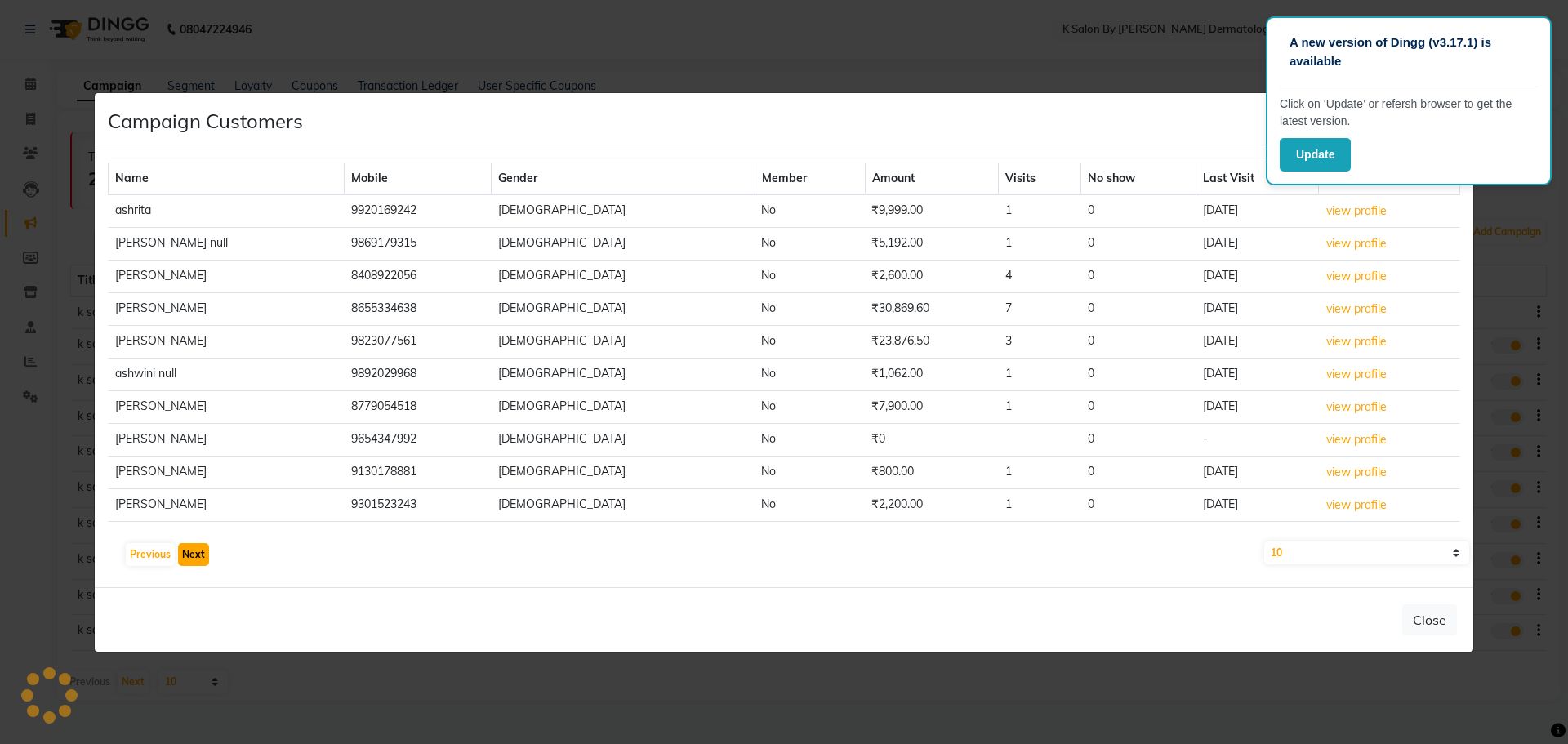
click at [192, 563] on button "Next" at bounding box center [193, 554] width 31 height 23
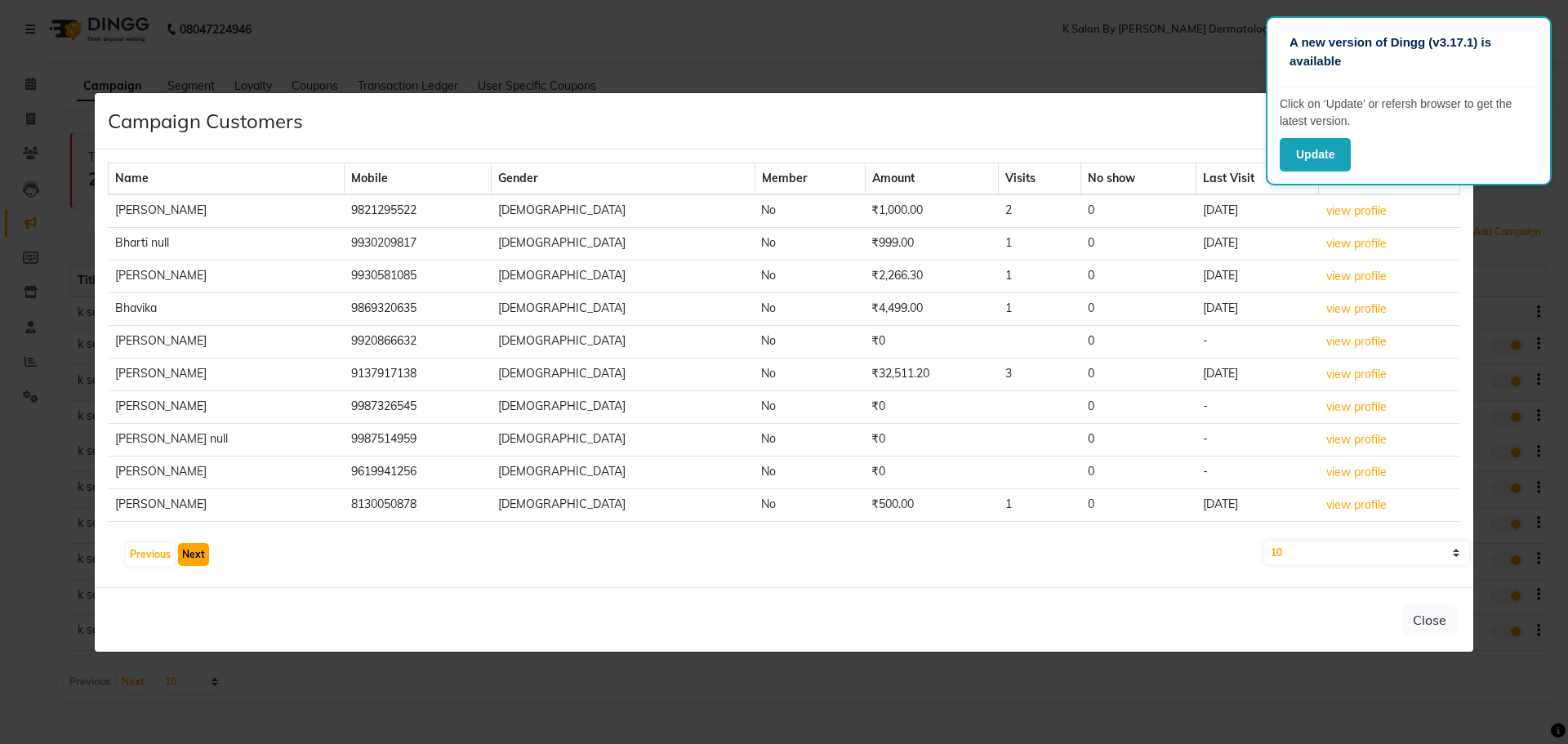
click at [192, 563] on button "Next" at bounding box center [193, 554] width 31 height 23
click at [1436, 625] on button "Close" at bounding box center [1429, 620] width 55 height 31
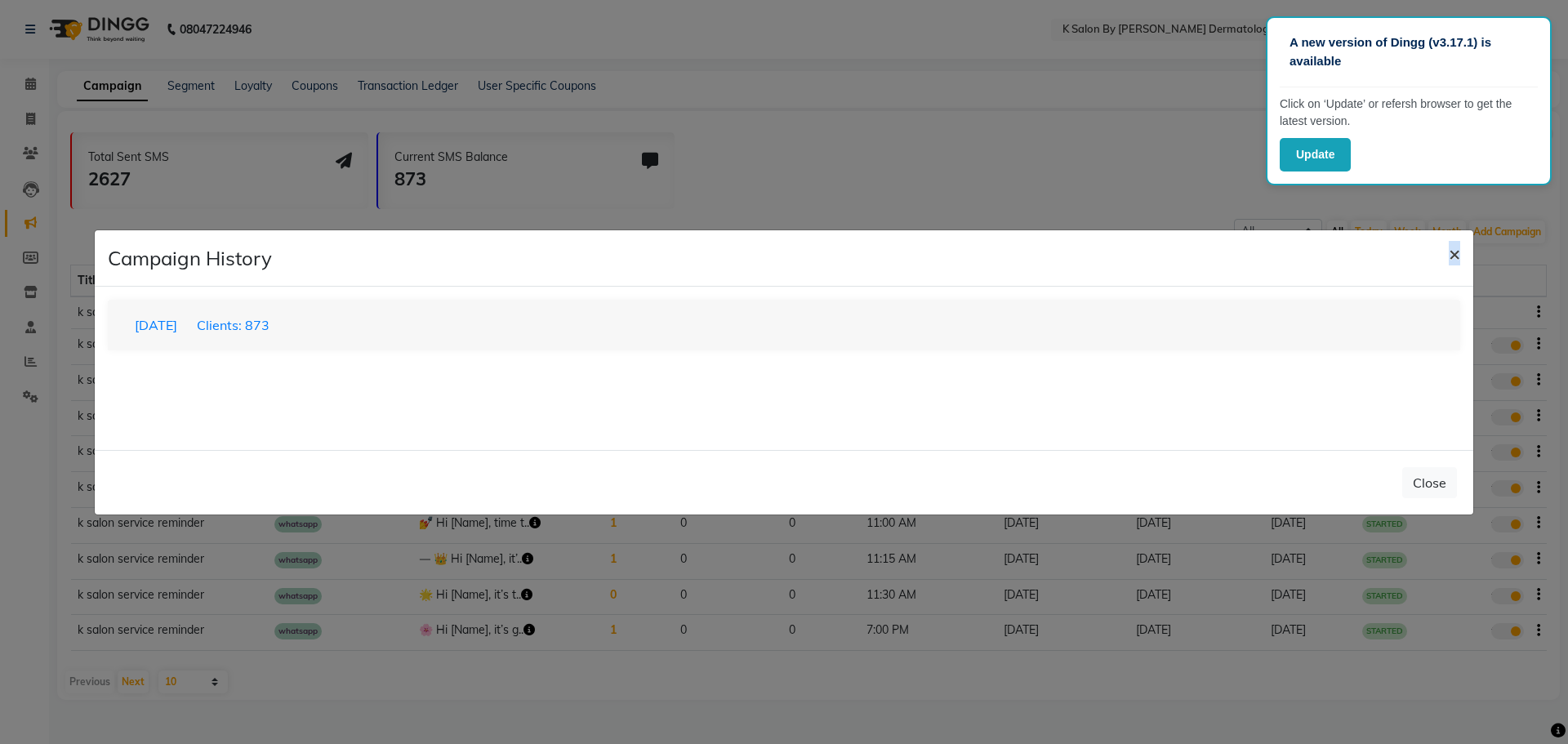
click at [1448, 260] on span "×" at bounding box center [1453, 253] width 11 height 25
click at [1473, 261] on div "Campaign History × 03-09-2025 Clients: 873 loading... Close" at bounding box center [784, 372] width 1380 height 286
click at [1435, 485] on button "Close" at bounding box center [1429, 482] width 55 height 31
click at [1428, 489] on button "Close" at bounding box center [1429, 482] width 55 height 31
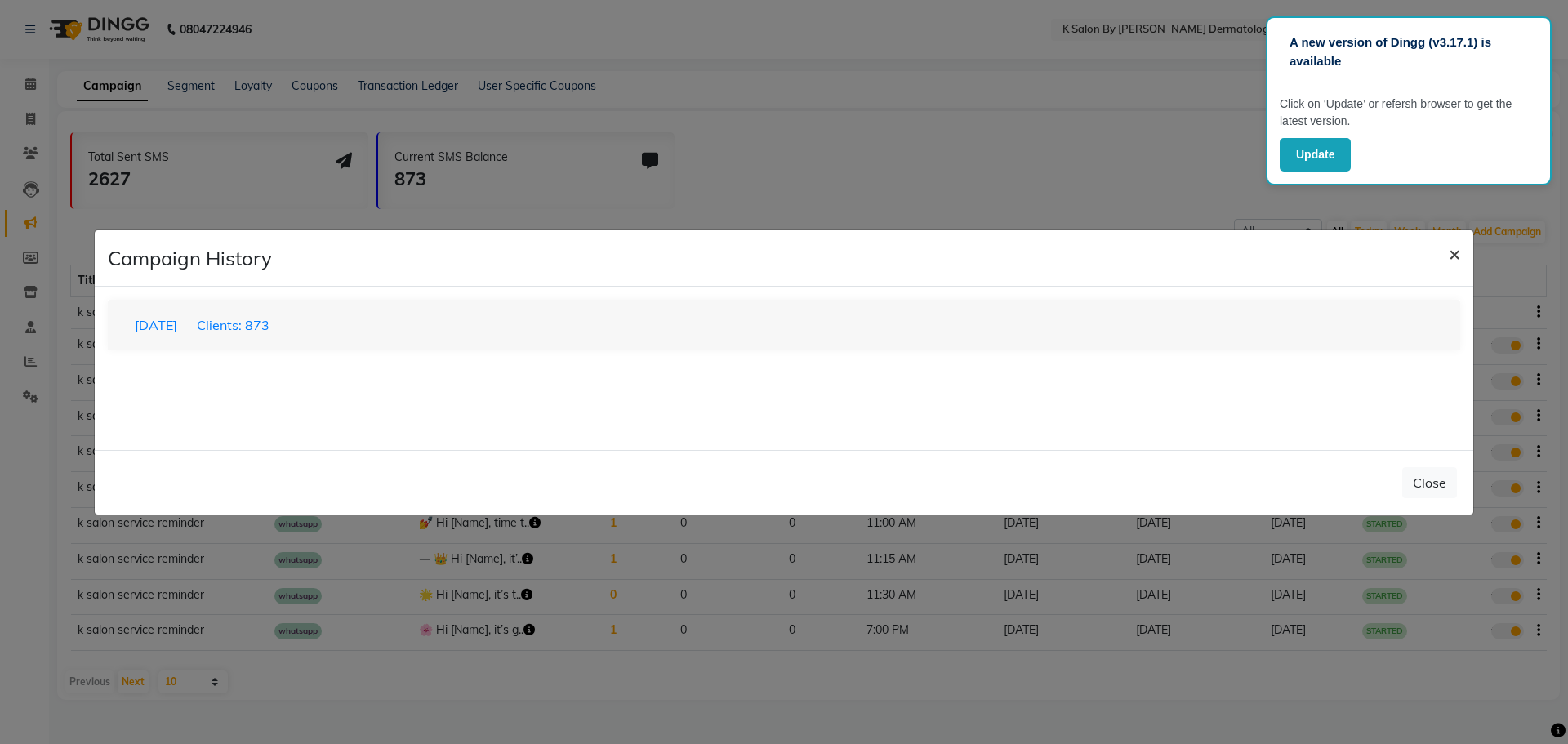
click at [1454, 252] on span "×" at bounding box center [1453, 253] width 11 height 25
click at [519, 214] on ngb-modal-window "Campaign History × 03-09-2025 Clients: 873 loading... Close" at bounding box center [784, 372] width 1568 height 744
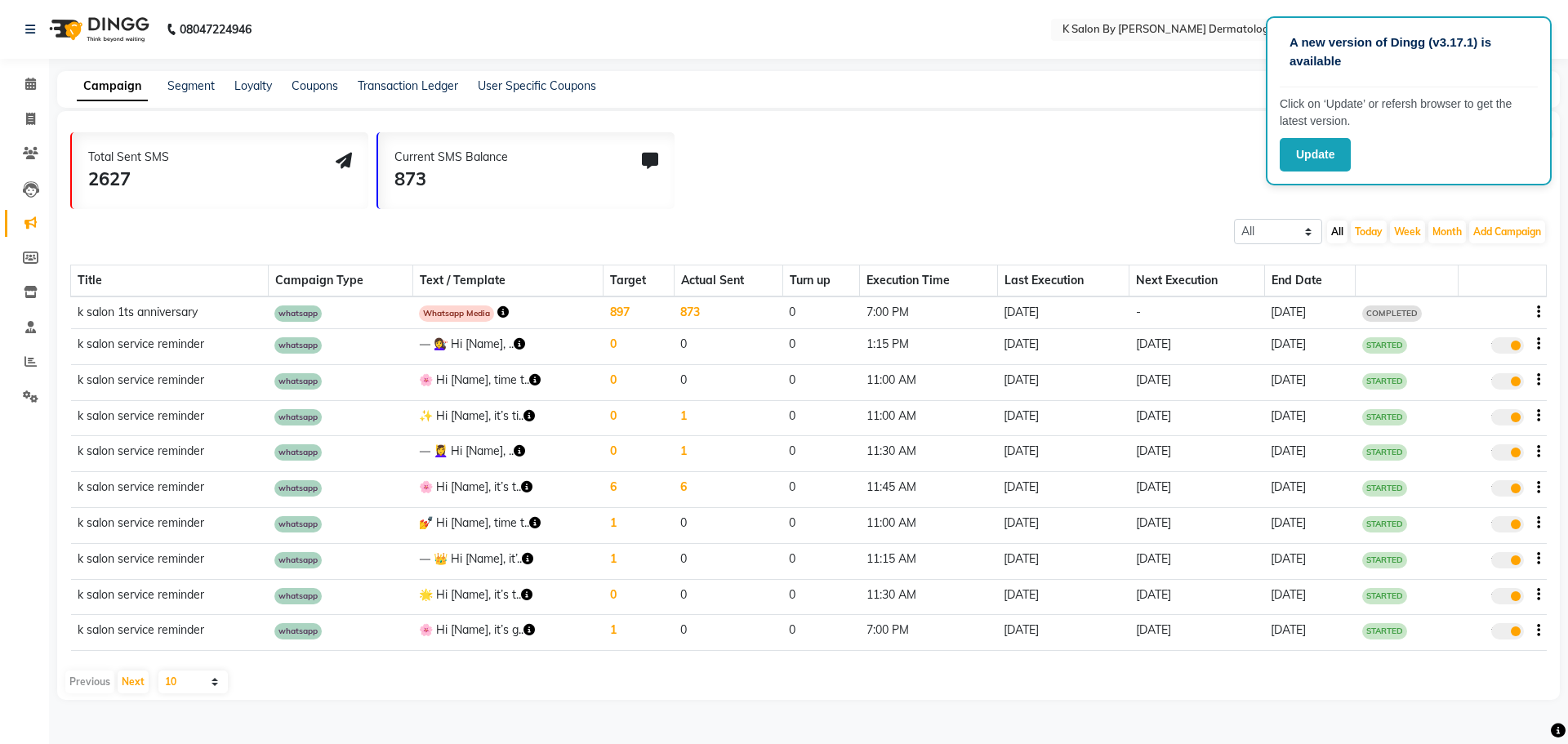
click at [519, 214] on div "Campaign History ×" at bounding box center [784, 218] width 1378 height 56
click at [21, 150] on span at bounding box center [30, 154] width 28 height 19
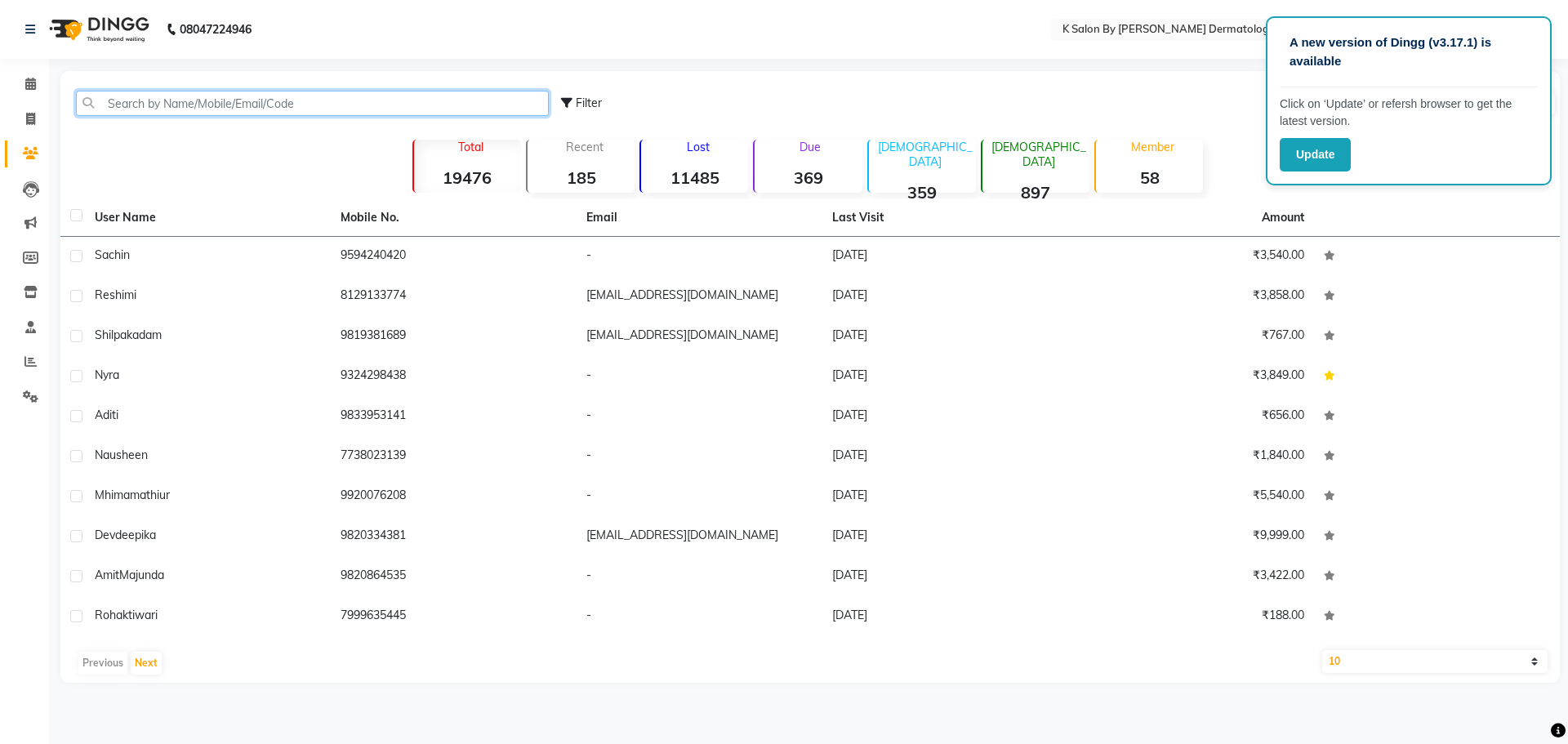
click at [238, 109] on input "text" at bounding box center [312, 103] width 473 height 26
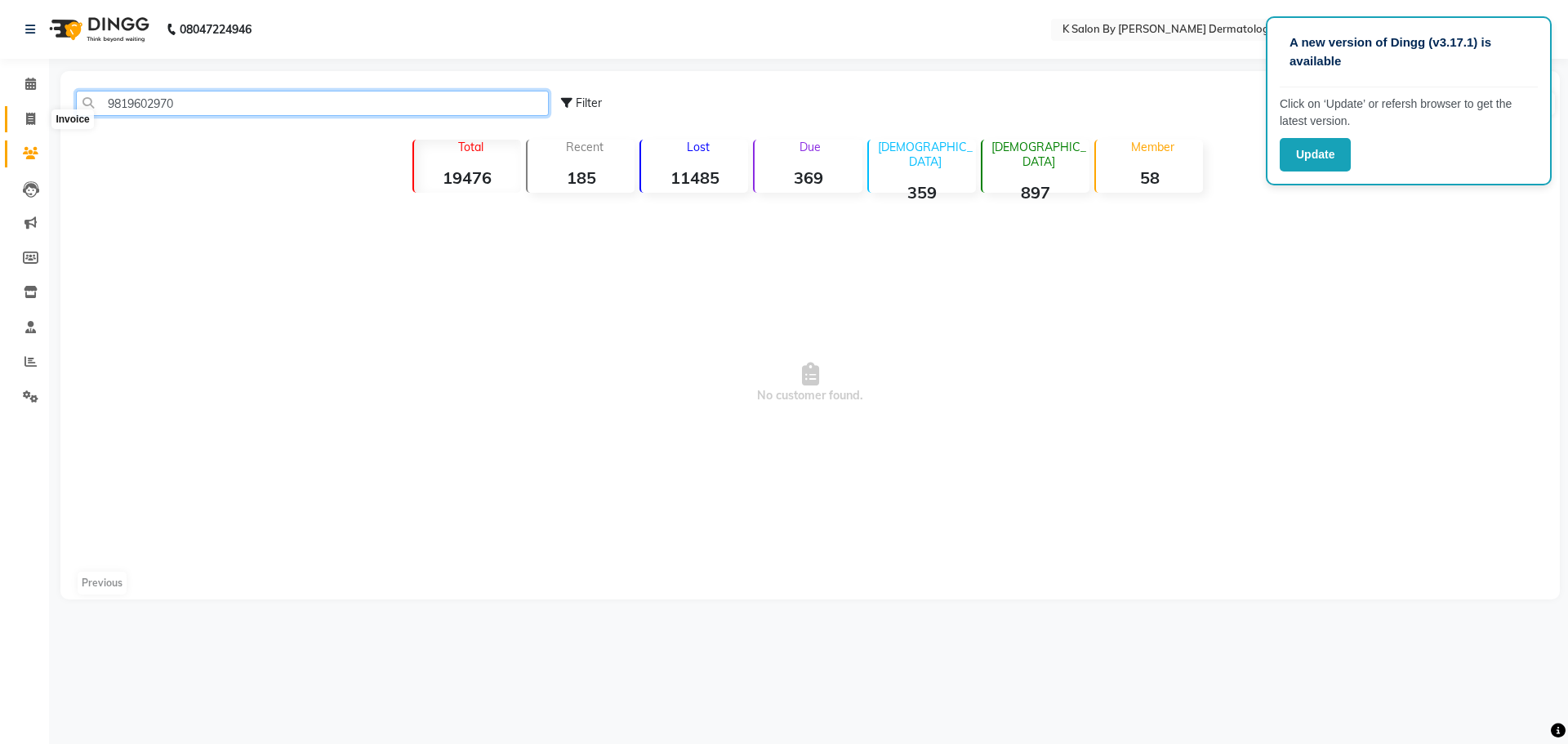
type input "9819602970"
click at [27, 117] on icon at bounding box center [31, 119] width 9 height 12
select select "service"
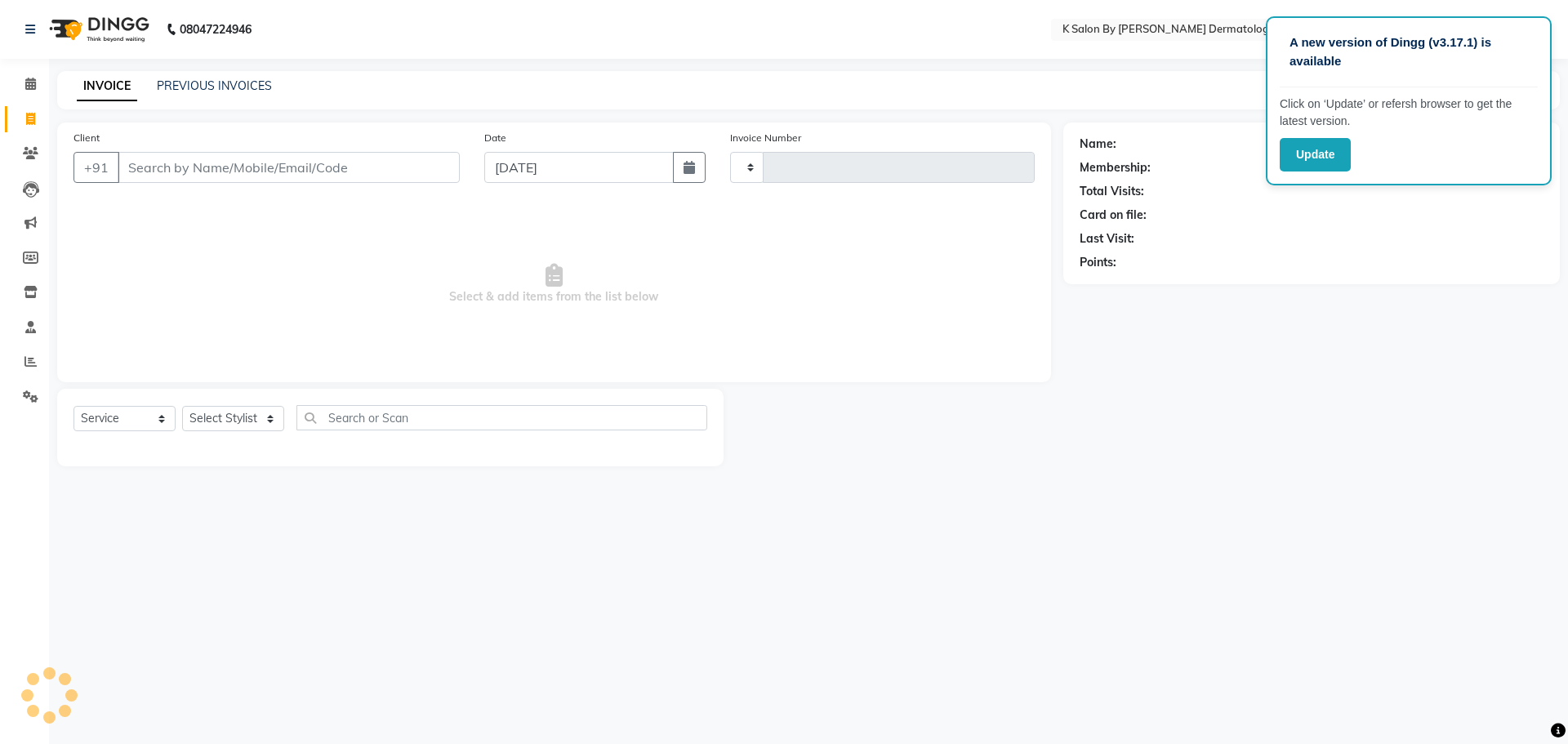
type input "0520"
select select "6798"
click at [1214, 112] on main "INVOICE PREVIOUS INVOICES Create New Save Open Invoices Client +91 Date 03-09-2…" at bounding box center [808, 280] width 1518 height 420
click at [1502, 8] on nav "08047224946 Select Location × K Salon By Kopikar Dermatology, Vikroli WhatsApp …" at bounding box center [784, 29] width 1568 height 59
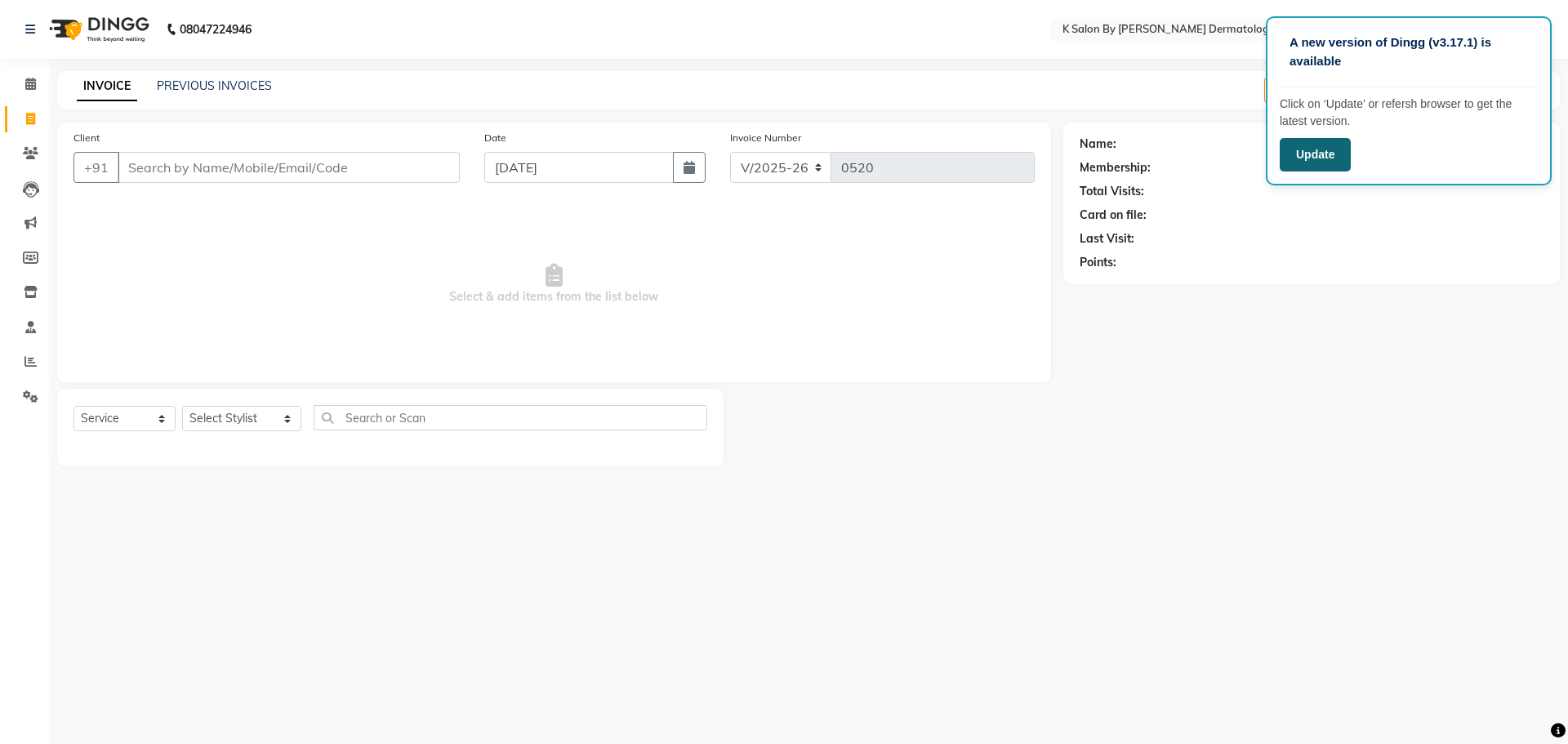
click at [1305, 148] on button "Update" at bounding box center [1315, 154] width 71 height 33
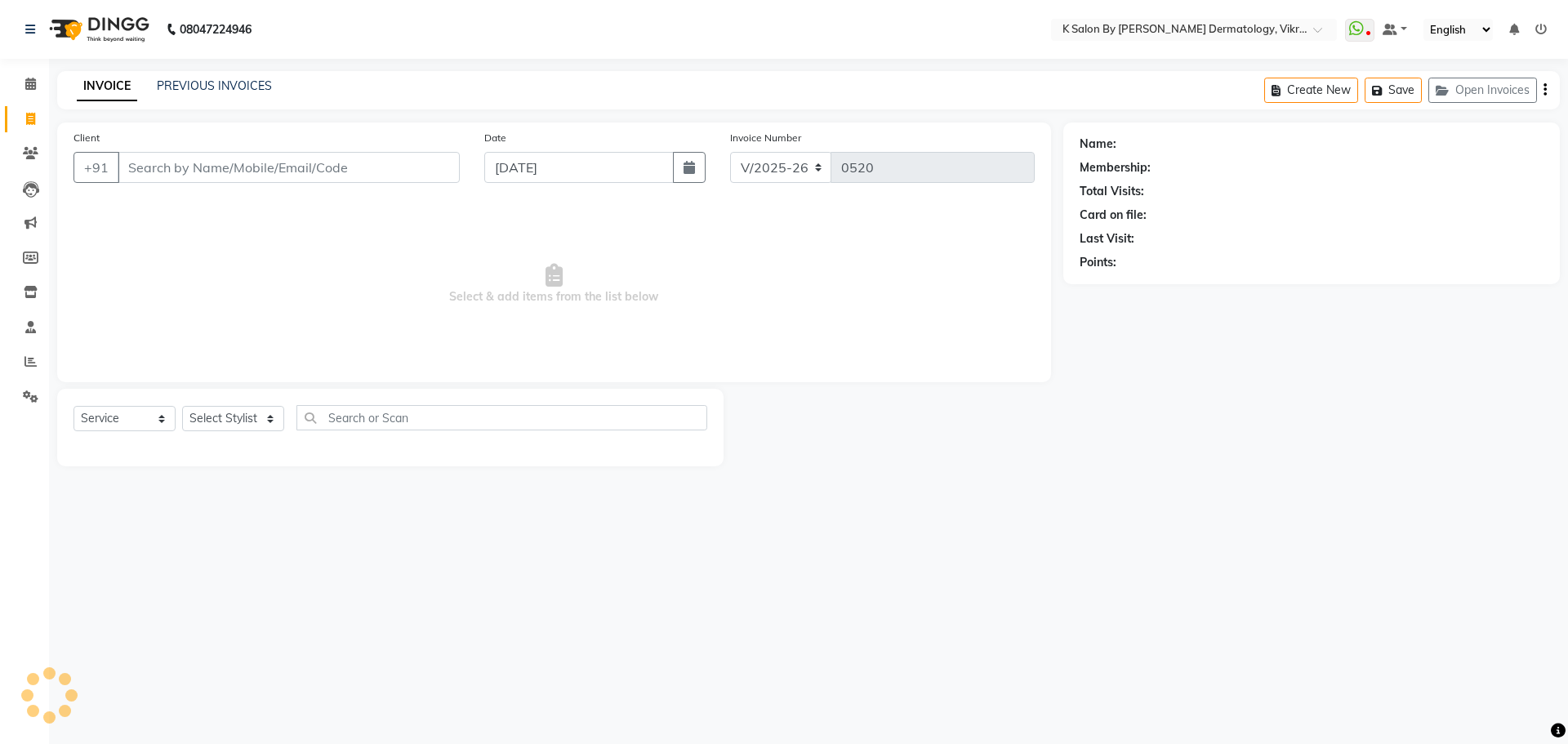
select select "6798"
select select "service"
click at [1546, 24] on icon at bounding box center [1540, 29] width 11 height 11
